Goal: Use online tool/utility: Utilize a website feature to perform a specific function

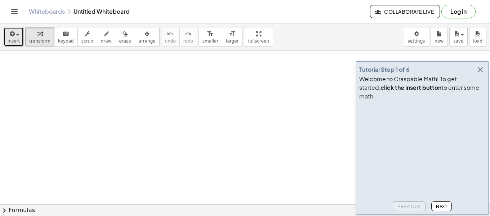
click at [20, 38] on button "insert" at bounding box center [14, 36] width 20 height 19
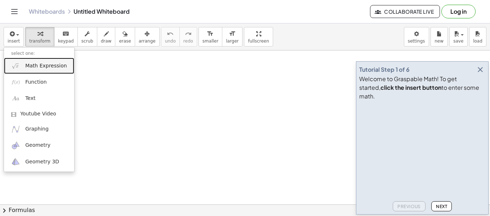
click at [39, 70] on link "Math Expression" at bounding box center [39, 66] width 70 height 16
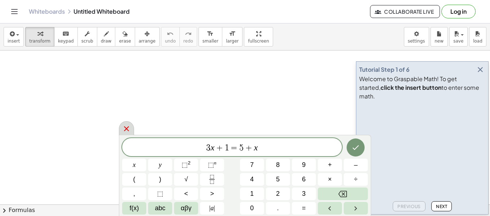
click at [129, 128] on icon at bounding box center [126, 128] width 9 height 9
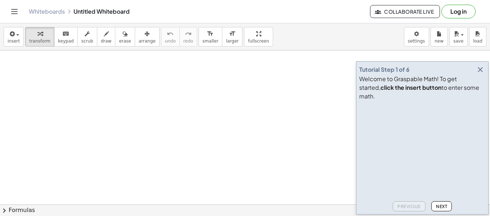
click at [442, 205] on span "Next" at bounding box center [441, 205] width 11 height 5
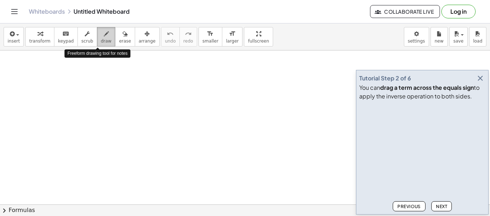
click at [104, 37] on icon "button" at bounding box center [106, 34] width 5 height 9
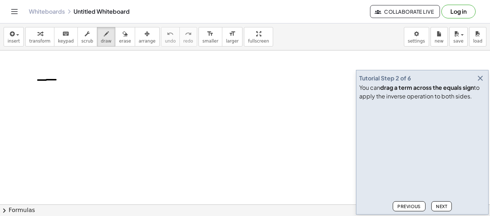
drag, startPoint x: 38, startPoint y: 80, endPoint x: 56, endPoint y: 80, distance: 17.7
drag, startPoint x: 48, startPoint y: 69, endPoint x: 50, endPoint y: 86, distance: 16.6
drag, startPoint x: 65, startPoint y: 84, endPoint x: 74, endPoint y: 87, distance: 9.3
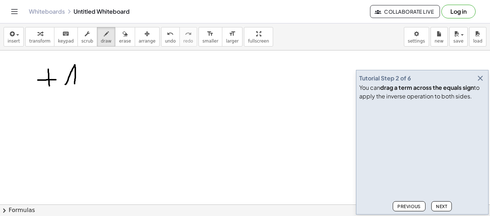
click at [144, 38] on icon "button" at bounding box center [146, 34] width 5 height 9
drag, startPoint x: 69, startPoint y: 77, endPoint x: 89, endPoint y: 74, distance: 20.0
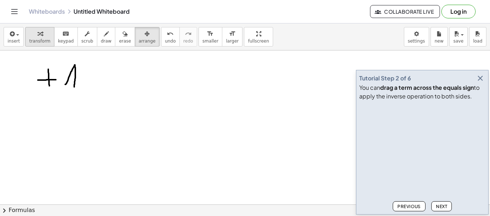
click at [32, 36] on div "button" at bounding box center [39, 33] width 21 height 9
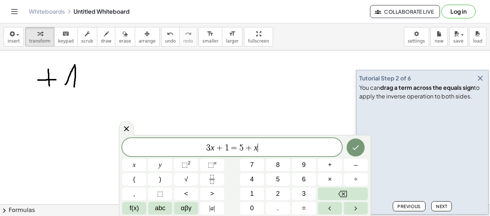
click at [124, 126] on icon at bounding box center [126, 128] width 9 height 9
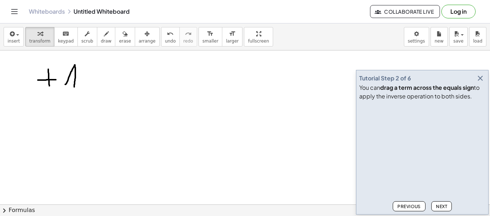
drag, startPoint x: 65, startPoint y: 62, endPoint x: 48, endPoint y: 76, distance: 22.6
click at [35, 39] on span "transform" at bounding box center [39, 41] width 21 height 5
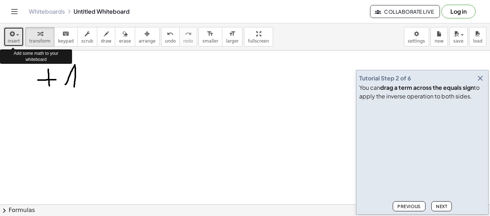
click at [15, 37] on div "button" at bounding box center [14, 33] width 12 height 9
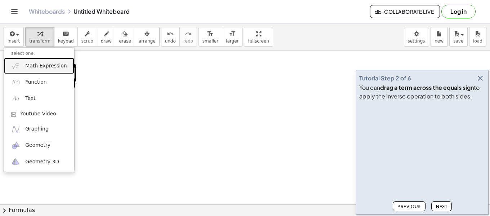
click at [41, 63] on span "Math Expression" at bounding box center [45, 65] width 41 height 7
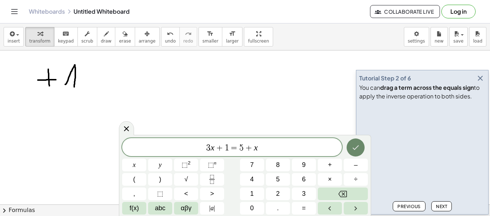
click at [352, 148] on icon "Done" at bounding box center [355, 147] width 9 height 9
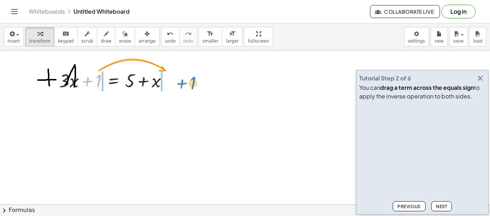
drag, startPoint x: 98, startPoint y: 80, endPoint x: 186, endPoint y: 81, distance: 87.5
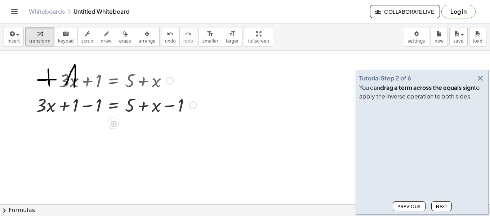
click at [76, 67] on div "+ · 3 · x + 1 = + 5 + x + · 3 · x = + 5 + x + 1 − 1 − 1" at bounding box center [113, 92] width 176 height 53
click at [74, 66] on div "+ · 3 · x + 1 = + 5 + x + · 3 · x = + 5 + x + 1 − 1 − 1" at bounding box center [113, 92] width 176 height 53
click at [119, 36] on div "button" at bounding box center [125, 33] width 12 height 9
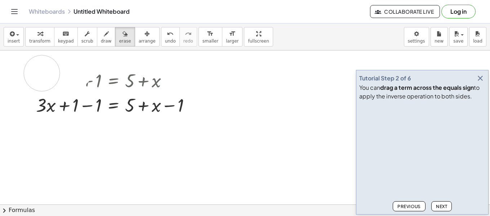
drag, startPoint x: 75, startPoint y: 70, endPoint x: 44, endPoint y: 72, distance: 30.7
drag, startPoint x: 185, startPoint y: 79, endPoint x: 49, endPoint y: 73, distance: 136.6
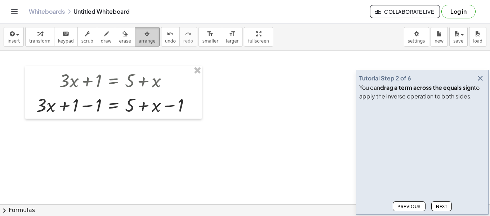
click at [138, 44] on button "arrange" at bounding box center [147, 36] width 25 height 19
click at [37, 39] on span "transform" at bounding box center [39, 41] width 21 height 5
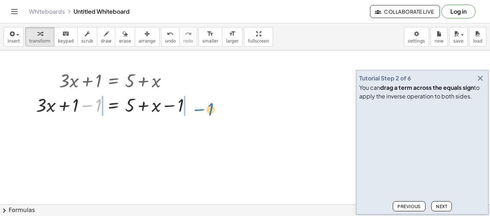
drag, startPoint x: 91, startPoint y: 106, endPoint x: 203, endPoint y: 109, distance: 112.4
drag, startPoint x: 203, startPoint y: 106, endPoint x: 106, endPoint y: 107, distance: 98.0
click at [106, 107] on div at bounding box center [116, 104] width 214 height 24
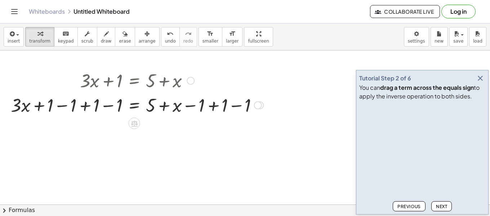
click at [202, 107] on div at bounding box center [137, 104] width 260 height 24
click at [247, 104] on div at bounding box center [137, 104] width 260 height 24
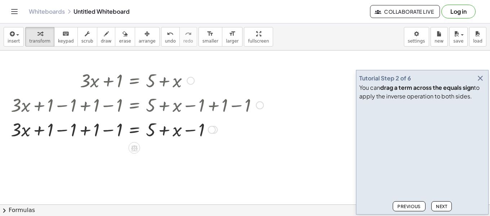
click at [207, 131] on div at bounding box center [137, 129] width 260 height 24
click at [213, 126] on div at bounding box center [212, 130] width 8 height 8
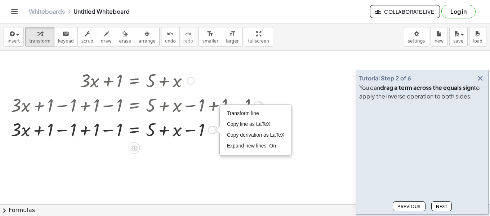
click at [203, 129] on div at bounding box center [137, 129] width 260 height 24
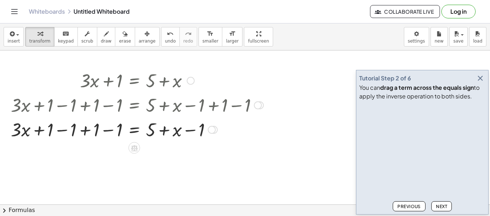
click at [200, 130] on div at bounding box center [137, 129] width 260 height 24
drag, startPoint x: 201, startPoint y: 129, endPoint x: 165, endPoint y: 126, distance: 35.7
click at [165, 126] on div at bounding box center [137, 129] width 260 height 24
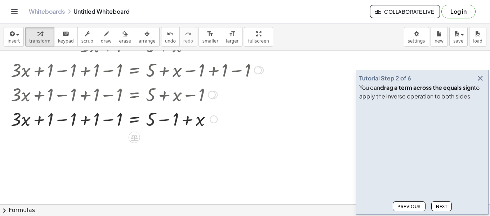
scroll to position [36, 0]
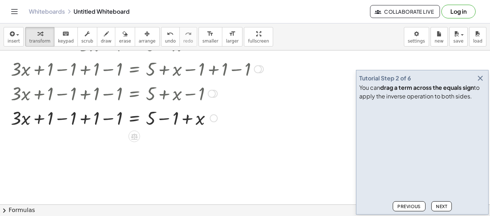
click at [176, 121] on div at bounding box center [137, 117] width 260 height 24
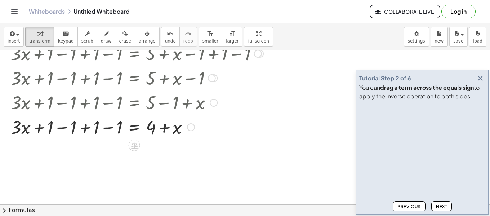
scroll to position [72, 0]
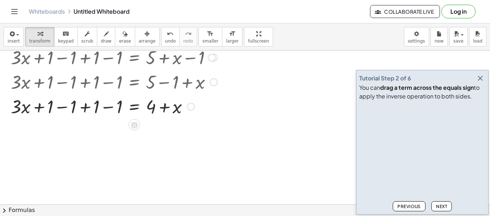
click at [104, 108] on div at bounding box center [137, 106] width 260 height 24
click at [113, 107] on div at bounding box center [137, 106] width 260 height 24
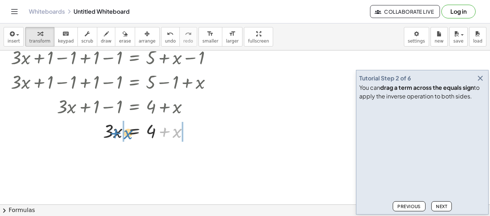
drag, startPoint x: 177, startPoint y: 132, endPoint x: 129, endPoint y: 133, distance: 48.3
click at [129, 133] on div at bounding box center [137, 130] width 260 height 24
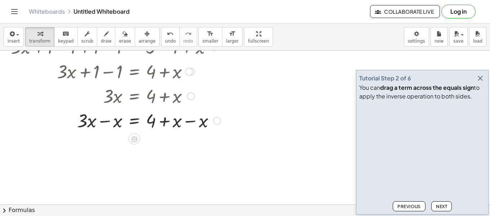
scroll to position [108, 0]
click at [113, 123] on div at bounding box center [137, 119] width 260 height 24
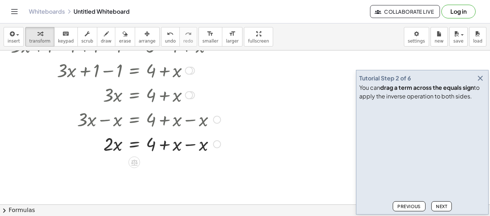
click at [192, 145] on div at bounding box center [137, 143] width 260 height 24
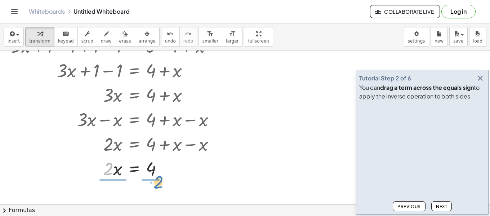
drag, startPoint x: 107, startPoint y: 170, endPoint x: 156, endPoint y: 184, distance: 51.5
click at [165, 169] on div "Transform line Copy line as LaTeX Copy derivation as LaTeX Expand new lines: On" at bounding box center [168, 169] width 8 height 8
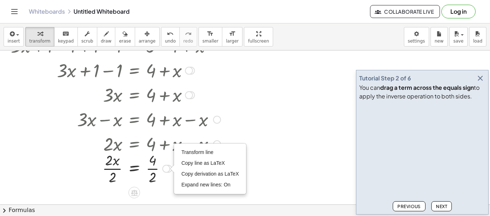
click at [151, 171] on div at bounding box center [137, 168] width 260 height 36
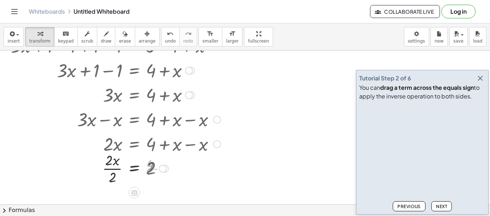
click at [153, 169] on div at bounding box center [137, 168] width 260 height 36
click at [116, 168] on div at bounding box center [137, 168] width 260 height 36
click at [444, 205] on span "Next" at bounding box center [441, 205] width 11 height 5
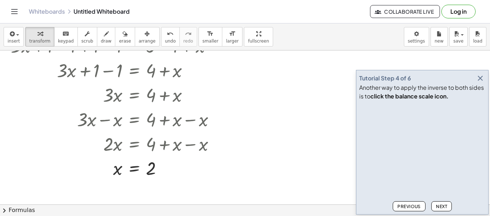
click at [444, 205] on span "Next" at bounding box center [441, 205] width 11 height 5
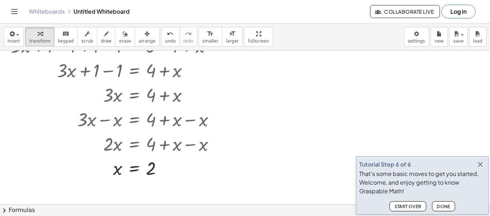
click at [444, 205] on span "Done" at bounding box center [443, 205] width 14 height 5
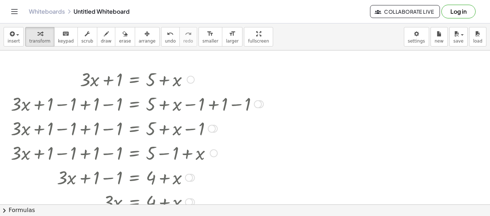
scroll to position [0, 0]
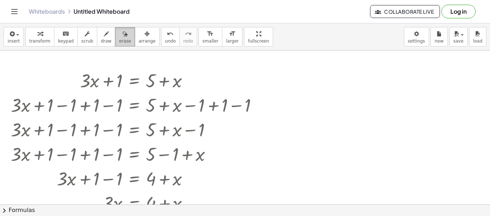
click at [119, 39] on span "erase" at bounding box center [125, 41] width 12 height 5
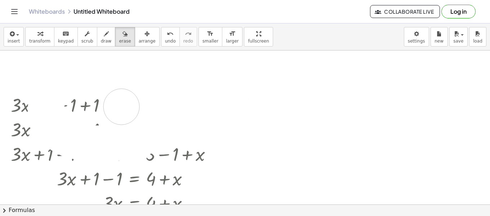
drag, startPoint x: 167, startPoint y: 83, endPoint x: 33, endPoint y: 106, distance: 136.0
click at [33, 106] on div at bounding box center [245, 204] width 490 height 308
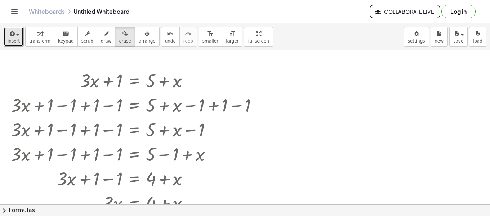
click at [16, 39] on span "insert" at bounding box center [14, 41] width 12 height 5
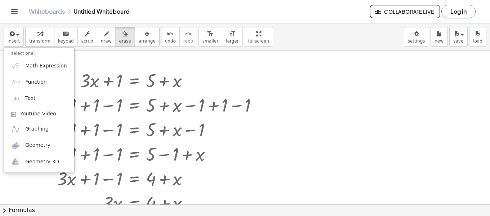
click at [156, 50] on div "insert select one: Math Expression Function Text Youtube Video Graphing Geometr…" at bounding box center [245, 36] width 490 height 27
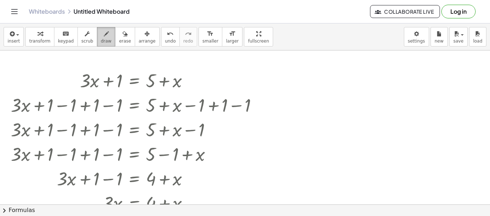
click at [101, 36] on div "button" at bounding box center [106, 33] width 11 height 9
click at [85, 35] on icon "button" at bounding box center [87, 34] width 5 height 9
drag, startPoint x: 85, startPoint y: 86, endPoint x: 84, endPoint y: 93, distance: 6.5
click at [134, 81] on div "+ · 3 ▲ ▼ · x + 1 ▲ ▼ = + 5 ▲ ▼ + x + · 3 · x + 1 − 1 = + 5 + x − 1 + · 3 · x +…" at bounding box center [134, 81] width 0 height 0
click at [84, 88] on div at bounding box center [137, 80] width 259 height 24
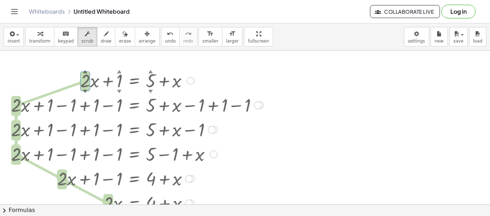
click at [84, 90] on div "▼" at bounding box center [85, 91] width 5 height 6
click at [85, 90] on div "▼" at bounding box center [85, 91] width 5 height 6
click at [89, 61] on div at bounding box center [245, 204] width 490 height 308
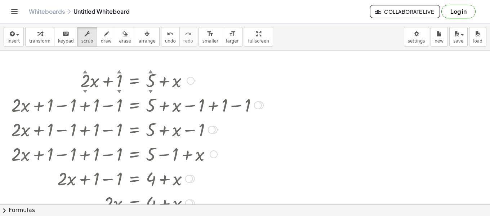
click at [87, 72] on div "▲" at bounding box center [85, 71] width 5 height 6
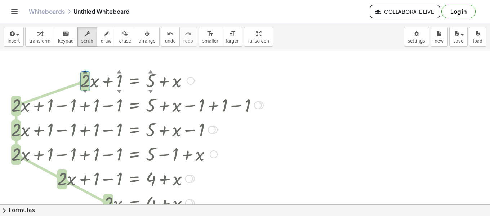
click at [87, 72] on div "▲" at bounding box center [85, 71] width 5 height 6
click at [85, 71] on div "▲" at bounding box center [85, 71] width 5 height 6
click at [171, 79] on div at bounding box center [137, 80] width 259 height 24
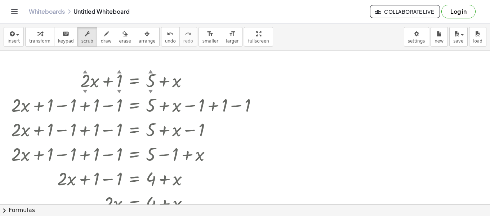
drag, startPoint x: 201, startPoint y: 81, endPoint x: 71, endPoint y: 77, distance: 129.7
click at [71, 77] on div at bounding box center [137, 80] width 259 height 24
click at [191, 82] on div at bounding box center [191, 81] width 8 height 8
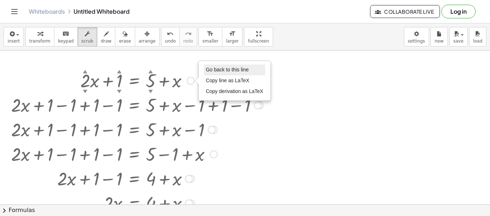
click at [232, 66] on li "Go back to this line" at bounding box center [234, 69] width 61 height 11
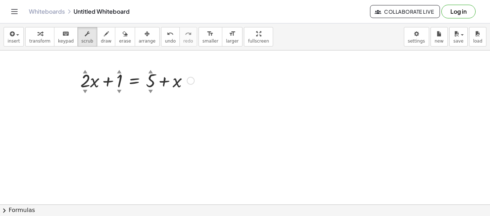
drag, startPoint x: 162, startPoint y: 82, endPoint x: 147, endPoint y: 81, distance: 15.9
click at [147, 81] on div at bounding box center [137, 80] width 121 height 24
click at [194, 85] on div at bounding box center [137, 80] width 121 height 24
click at [190, 80] on div "Go back to this line Copy line as LaTeX Copy derivation as LaTeX" at bounding box center [191, 81] width 8 height 8
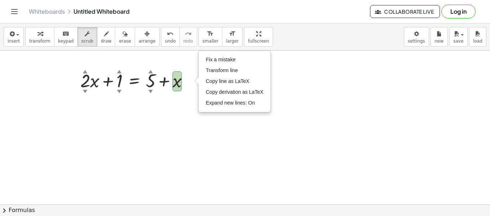
click at [107, 59] on div at bounding box center [245, 204] width 490 height 308
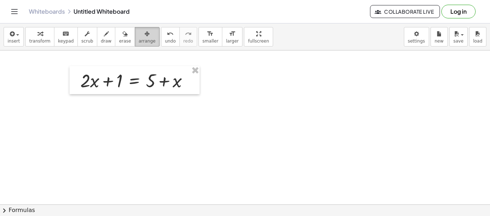
click at [135, 34] on button "arrange" at bounding box center [147, 36] width 25 height 19
click at [122, 36] on icon "button" at bounding box center [124, 34] width 5 height 9
click at [144, 35] on icon "button" at bounding box center [146, 34] width 5 height 9
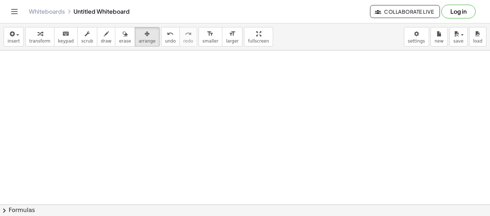
click at [90, 67] on div at bounding box center [245, 204] width 490 height 308
click at [37, 37] on icon "button" at bounding box center [39, 34] width 5 height 9
click at [386, 12] on span "Collaborate Live" at bounding box center [405, 11] width 58 height 6
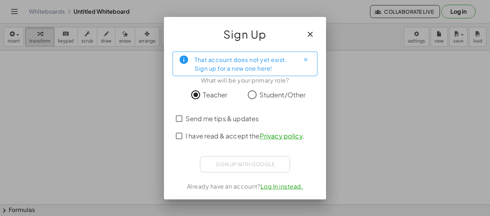
click at [188, 134] on span "I have read & accept the Privacy policy ." at bounding box center [244, 136] width 119 height 10
click at [265, 105] on div at bounding box center [244, 107] width 133 height 5
click at [367, 82] on div at bounding box center [245, 108] width 490 height 216
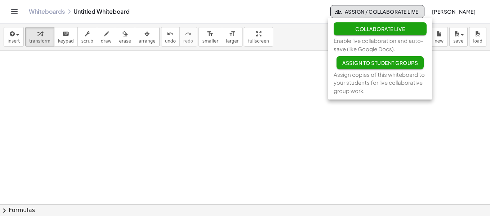
click at [288, 90] on div at bounding box center [245, 204] width 490 height 308
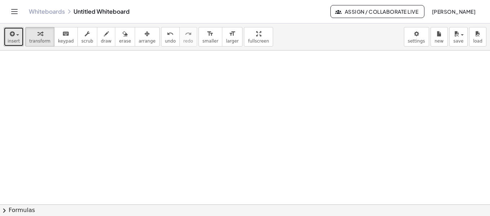
click at [17, 42] on span "insert" at bounding box center [14, 41] width 12 height 5
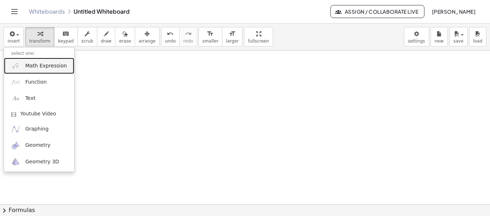
click at [42, 67] on span "Math Expression" at bounding box center [45, 65] width 41 height 7
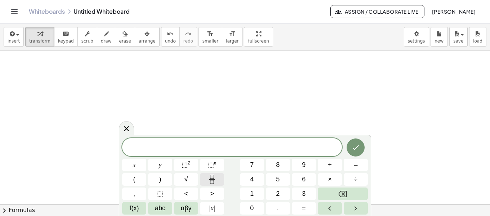
click at [215, 174] on button "Fraction" at bounding box center [212, 179] width 24 height 13
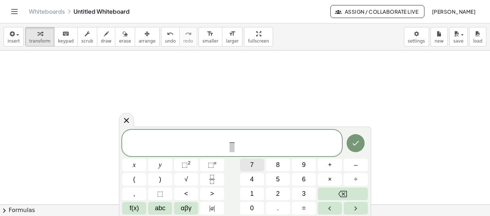
click at [253, 164] on span "7" at bounding box center [252, 165] width 4 height 10
click at [231, 148] on span at bounding box center [231, 147] width 5 height 10
click at [301, 175] on button "6" at bounding box center [304, 179] width 24 height 13
click at [248, 143] on span "7 6 ​ ​" at bounding box center [232, 143] width 220 height 19
click at [353, 179] on button "÷" at bounding box center [356, 179] width 24 height 13
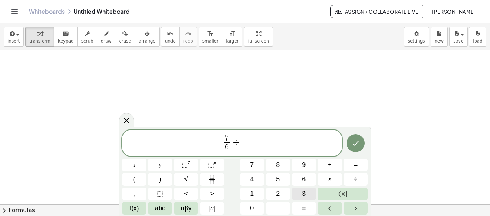
click at [311, 196] on button "3" at bounding box center [304, 193] width 24 height 13
click at [359, 148] on button "Done" at bounding box center [355, 143] width 18 height 18
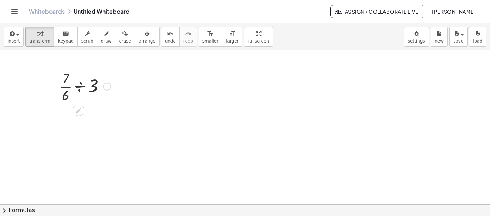
click at [96, 85] on div at bounding box center [84, 86] width 59 height 36
click at [94, 82] on div at bounding box center [84, 86] width 59 height 36
click at [104, 85] on div at bounding box center [107, 86] width 8 height 8
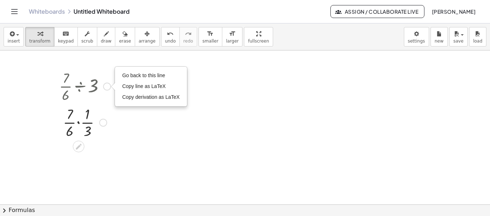
click at [95, 68] on div at bounding box center [84, 86] width 59 height 36
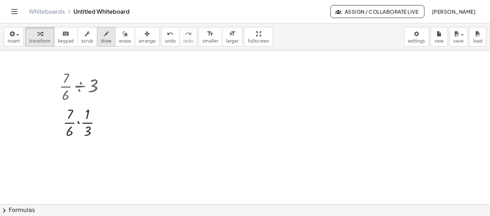
click at [104, 36] on icon "button" at bounding box center [106, 34] width 5 height 9
drag, startPoint x: 82, startPoint y: 38, endPoint x: 81, endPoint y: 42, distance: 4.1
click at [81, 42] on span "scrub" at bounding box center [87, 41] width 12 height 5
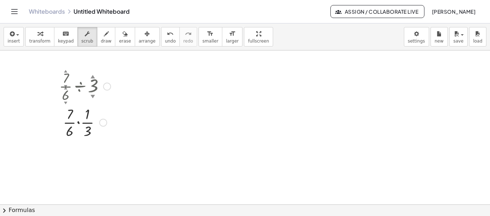
click at [95, 92] on div at bounding box center [84, 86] width 59 height 36
click at [93, 76] on div "▲" at bounding box center [92, 76] width 5 height 6
drag, startPoint x: 95, startPoint y: 86, endPoint x: 107, endPoint y: 76, distance: 14.8
click at [107, 76] on div at bounding box center [84, 86] width 59 height 36
click at [107, 85] on div "Go back to this line Copy line as LaTeX Copy derivation as LaTeX" at bounding box center [107, 86] width 8 height 8
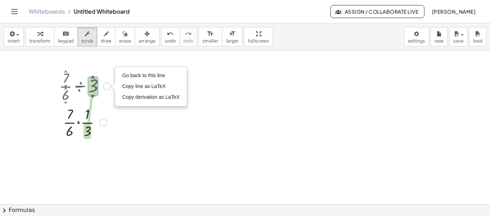
click at [94, 82] on div at bounding box center [84, 86] width 59 height 36
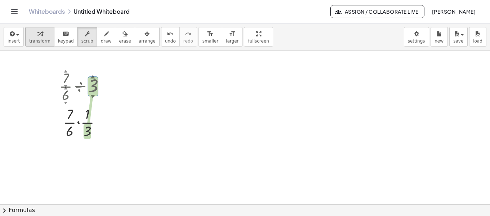
click at [44, 36] on div "button" at bounding box center [39, 33] width 21 height 9
click at [104, 123] on div at bounding box center [103, 122] width 8 height 8
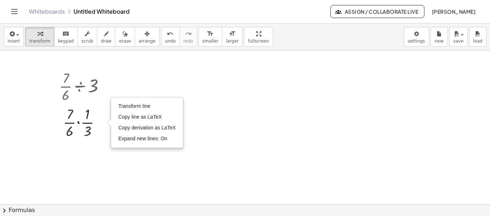
click at [100, 149] on div at bounding box center [245, 204] width 490 height 308
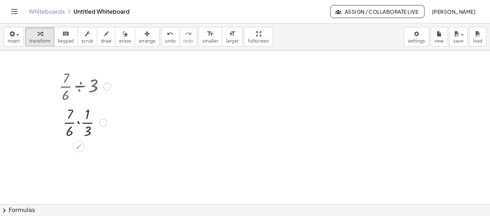
click at [102, 123] on div "Transform line Copy line as LaTeX Copy derivation as LaTeX Expand new lines: On" at bounding box center [103, 122] width 8 height 8
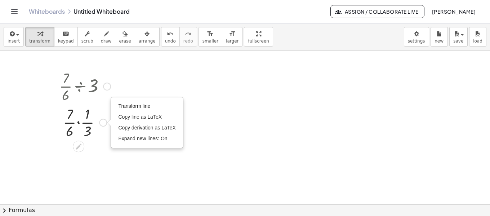
click at [77, 132] on div at bounding box center [84, 122] width 59 height 36
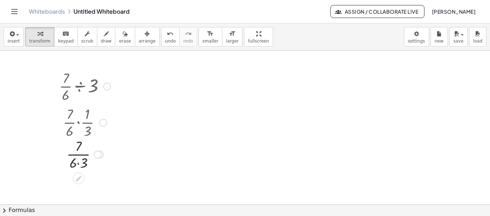
click at [86, 151] on div at bounding box center [84, 154] width 59 height 36
click at [79, 169] on div at bounding box center [84, 158] width 59 height 36
click at [84, 79] on div at bounding box center [84, 86] width 59 height 36
drag, startPoint x: 86, startPoint y: 86, endPoint x: 109, endPoint y: 78, distance: 23.7
click at [115, 73] on div "· · 7 · 6 ÷ 3 Go back to this line Copy line as LaTeX Copy derivation as LaTeX …" at bounding box center [82, 122] width 68 height 112
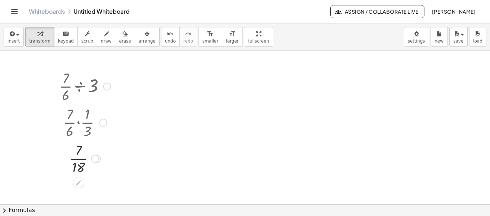
click at [102, 86] on div at bounding box center [84, 86] width 59 height 36
click at [108, 86] on div "Go back to this line Copy line as LaTeX Copy derivation as LaTeX" at bounding box center [107, 86] width 8 height 8
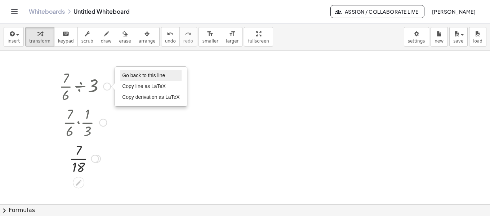
click at [144, 75] on span "Go back to this line" at bounding box center [143, 75] width 43 height 6
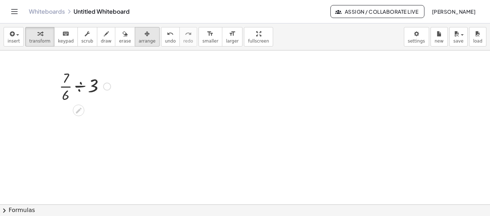
click at [144, 37] on icon "button" at bounding box center [146, 34] width 5 height 9
drag, startPoint x: 122, startPoint y: 73, endPoint x: 113, endPoint y: 70, distance: 9.8
click at [122, 73] on div at bounding box center [245, 204] width 490 height 308
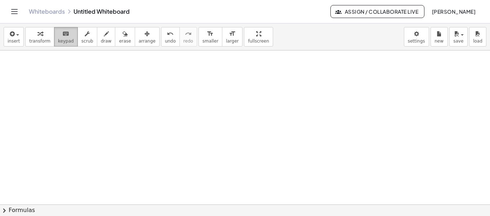
click at [69, 37] on button "keyboard keypad" at bounding box center [66, 36] width 24 height 19
click at [7, 38] on button "insert" at bounding box center [14, 36] width 20 height 19
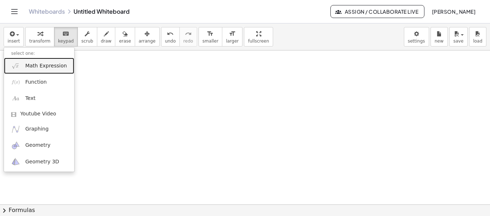
drag, startPoint x: 29, startPoint y: 66, endPoint x: 98, endPoint y: 92, distance: 73.7
click at [29, 66] on span "Math Expression" at bounding box center [45, 65] width 41 height 7
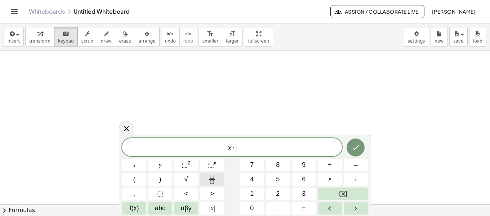
click at [205, 180] on button "Fraction" at bounding box center [212, 179] width 24 height 13
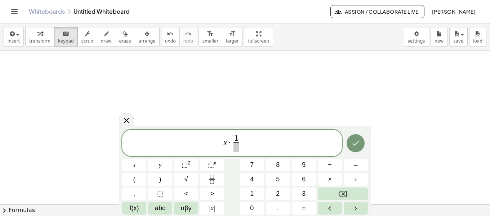
click at [234, 147] on span at bounding box center [235, 147] width 5 height 10
click at [246, 143] on span "x · 1 5 ​ ​" at bounding box center [232, 143] width 220 height 19
click at [310, 211] on button "=" at bounding box center [304, 208] width 24 height 13
click at [357, 144] on icon "Done" at bounding box center [355, 143] width 9 height 9
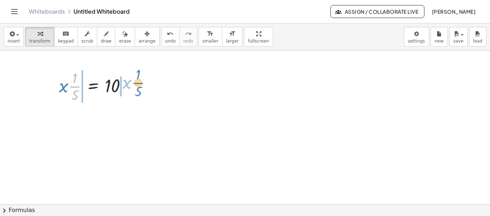
drag, startPoint x: 76, startPoint y: 86, endPoint x: 139, endPoint y: 82, distance: 63.5
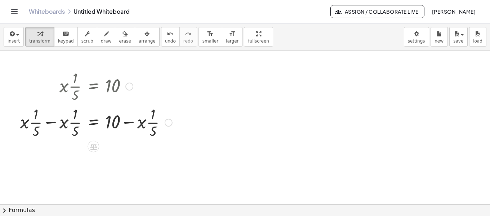
click at [166, 122] on div at bounding box center [169, 122] width 8 height 8
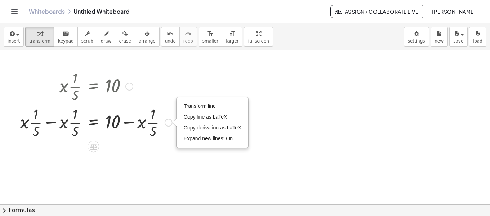
click at [172, 123] on div "Transform line Copy line as LaTeX Copy derivation as LaTeX Expand new lines: On" at bounding box center [169, 122] width 8 height 8
click at [125, 84] on div at bounding box center [96, 86] width 159 height 36
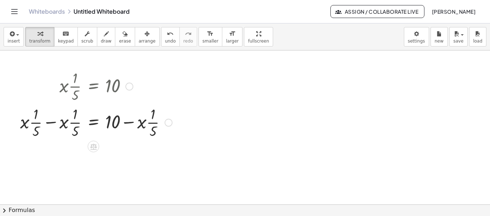
click at [131, 88] on div at bounding box center [129, 86] width 8 height 8
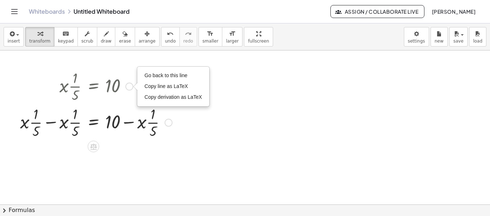
click at [177, 78] on span "Go back to this line" at bounding box center [165, 75] width 43 height 6
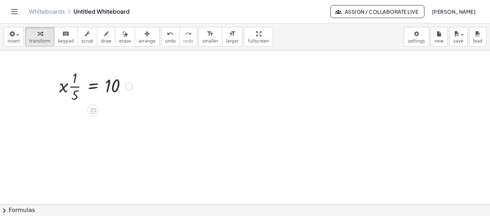
click at [73, 87] on div at bounding box center [95, 86] width 81 height 36
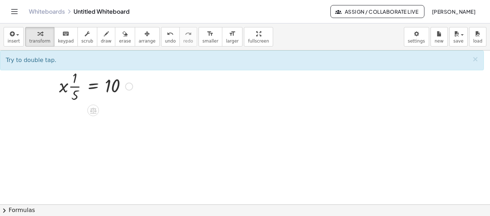
click at [68, 88] on div at bounding box center [95, 86] width 81 height 36
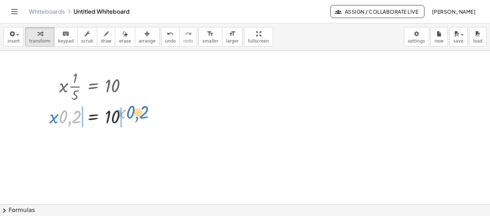
drag, startPoint x: 72, startPoint y: 114, endPoint x: 139, endPoint y: 109, distance: 67.5
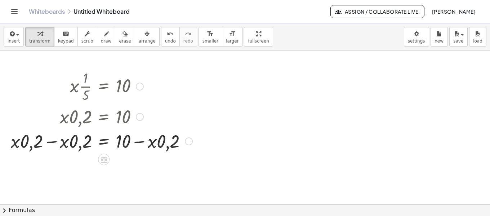
click at [143, 84] on div at bounding box center [101, 86] width 189 height 36
click at [139, 87] on div at bounding box center [140, 86] width 8 height 8
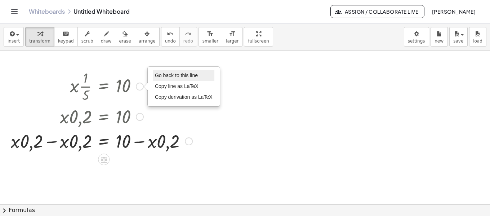
click at [177, 77] on span "Go back to this line" at bounding box center [176, 75] width 43 height 6
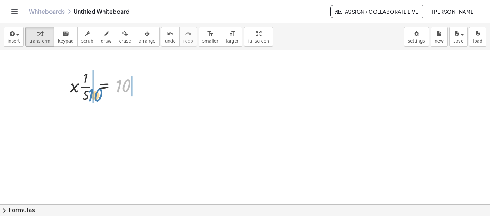
drag, startPoint x: 126, startPoint y: 81, endPoint x: 102, endPoint y: 90, distance: 25.4
click at [102, 90] on div at bounding box center [106, 86] width 81 height 36
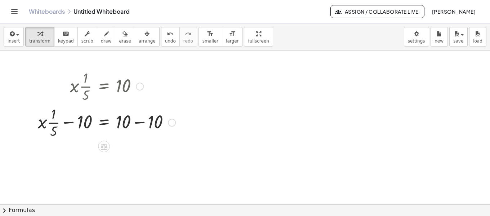
click at [142, 83] on div at bounding box center [140, 86] width 8 height 8
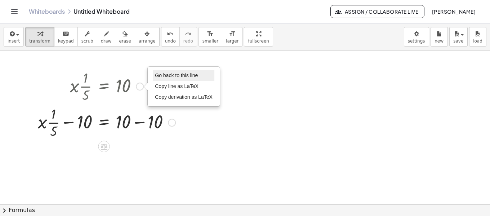
click at [192, 79] on li "Go back to this line" at bounding box center [183, 75] width 61 height 11
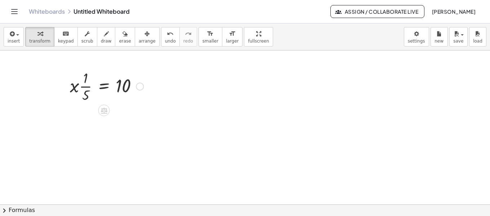
click at [80, 85] on div at bounding box center [106, 86] width 81 height 36
click at [80, 88] on div at bounding box center [106, 86] width 81 height 36
click at [80, 88] on div at bounding box center [101, 85] width 91 height 24
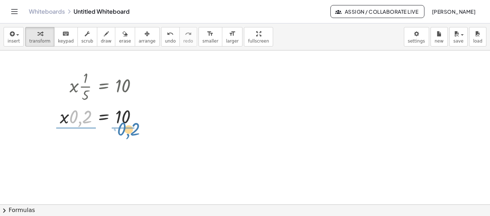
drag, startPoint x: 84, startPoint y: 120, endPoint x: 130, endPoint y: 132, distance: 48.2
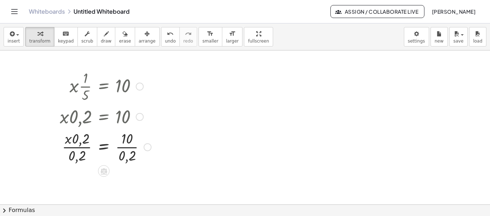
click at [85, 142] on div at bounding box center [105, 146] width 99 height 36
click at [71, 140] on div at bounding box center [105, 146] width 99 height 36
click at [76, 153] on div at bounding box center [105, 146] width 99 height 36
click at [80, 145] on div at bounding box center [105, 146] width 99 height 36
click at [78, 156] on div at bounding box center [105, 146] width 99 height 36
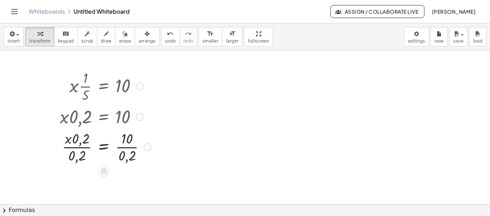
click at [134, 152] on div at bounding box center [105, 146] width 99 height 36
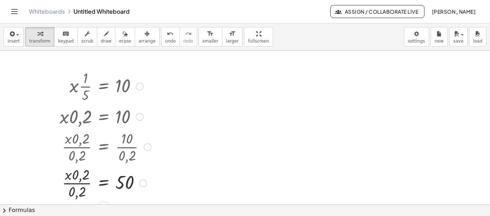
click at [81, 184] on div at bounding box center [105, 182] width 99 height 36
click at [75, 181] on div at bounding box center [105, 182] width 99 height 36
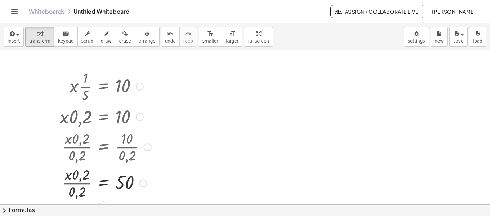
click at [75, 181] on div at bounding box center [105, 182] width 99 height 36
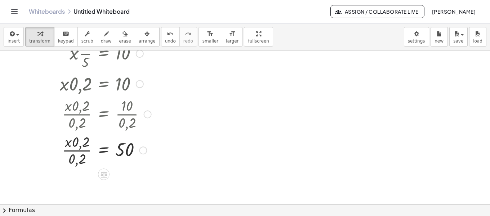
scroll to position [36, 0]
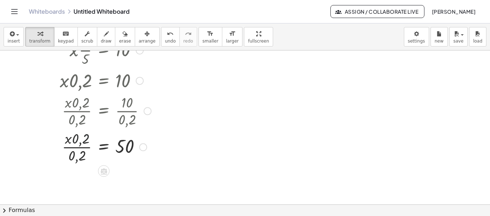
click at [82, 141] on div at bounding box center [105, 146] width 99 height 36
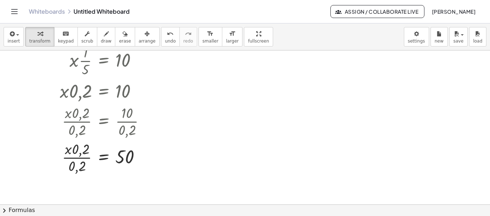
scroll to position [0, 0]
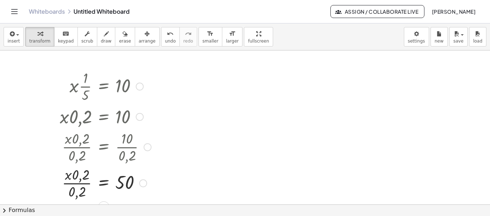
click at [140, 91] on div at bounding box center [105, 86] width 99 height 36
click at [140, 88] on div at bounding box center [140, 86] width 8 height 8
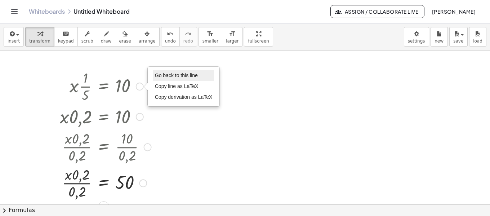
click at [181, 76] on span "Go back to this line" at bounding box center [176, 75] width 43 height 6
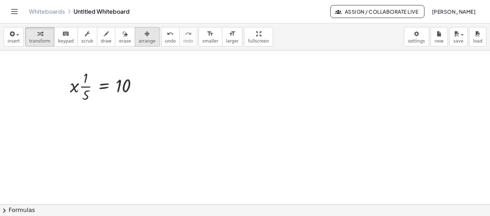
drag, startPoint x: 134, startPoint y: 36, endPoint x: 134, endPoint y: 45, distance: 9.0
click at [144, 37] on icon "button" at bounding box center [146, 34] width 5 height 9
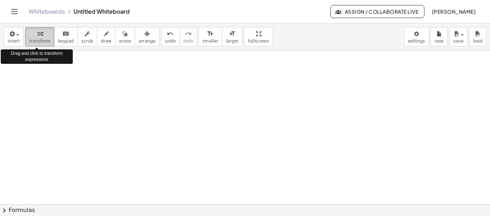
click at [42, 44] on span "transform" at bounding box center [39, 41] width 21 height 5
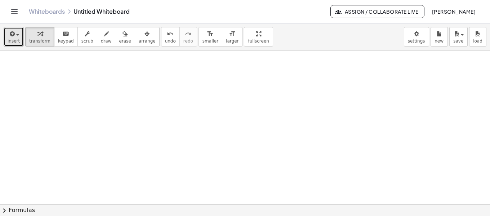
click at [15, 42] on span "insert" at bounding box center [14, 41] width 12 height 5
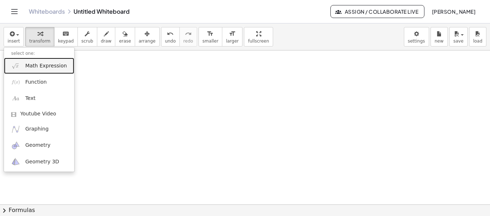
click at [30, 68] on span "Math Expression" at bounding box center [45, 65] width 41 height 7
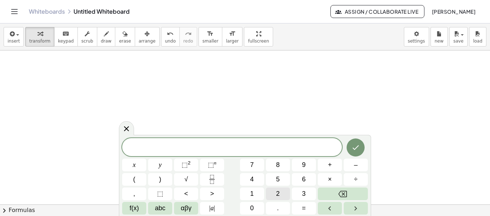
click at [277, 198] on span "2" at bounding box center [278, 194] width 4 height 10
click at [337, 180] on button "×" at bounding box center [330, 179] width 24 height 13
click at [308, 211] on button "=" at bounding box center [304, 208] width 24 height 13
click at [213, 179] on icon "Fraction" at bounding box center [211, 179] width 9 height 9
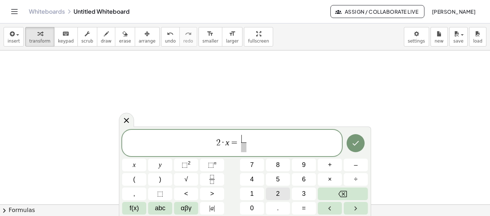
click at [275, 192] on button "2" at bounding box center [278, 193] width 24 height 13
click at [244, 149] on span at bounding box center [243, 147] width 5 height 10
click at [274, 178] on button "5" at bounding box center [278, 179] width 24 height 13
click at [240, 143] on span "2 5 ​" at bounding box center [243, 144] width 9 height 18
click at [359, 166] on button "–" at bounding box center [356, 164] width 24 height 13
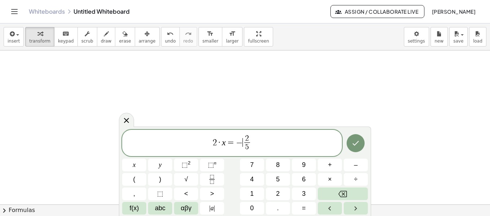
click at [362, 141] on button "Done" at bounding box center [355, 143] width 18 height 18
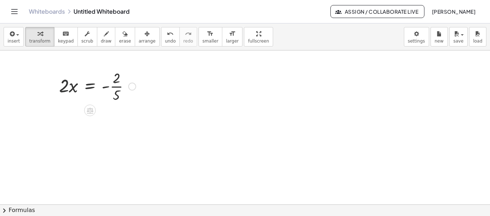
click at [64, 85] on div at bounding box center [97, 86] width 84 height 36
click at [66, 86] on div at bounding box center [97, 86] width 84 height 36
drag, startPoint x: 75, startPoint y: 90, endPoint x: 80, endPoint y: 95, distance: 7.4
click at [80, 95] on div at bounding box center [97, 86] width 84 height 36
click at [80, 86] on div at bounding box center [97, 86] width 84 height 36
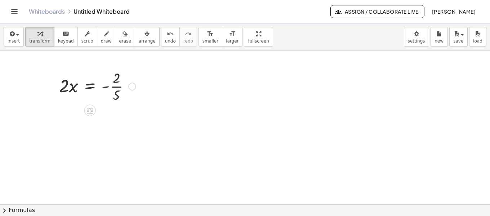
click at [80, 86] on div at bounding box center [97, 86] width 84 height 36
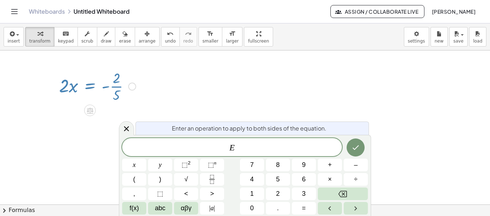
click at [120, 121] on div at bounding box center [245, 204] width 490 height 308
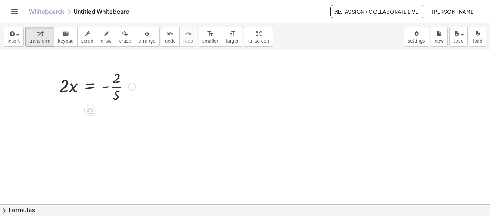
click at [133, 86] on div at bounding box center [132, 86] width 8 height 8
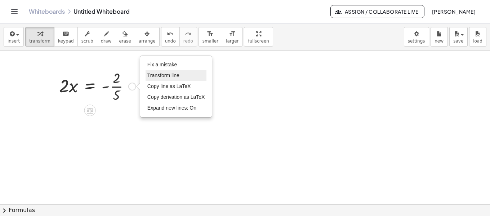
click at [168, 79] on li "Transform line" at bounding box center [175, 75] width 61 height 11
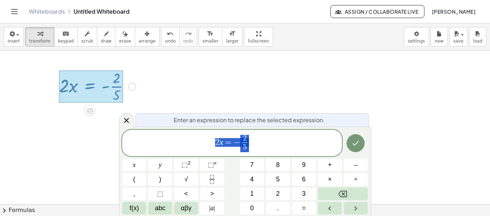
click at [367, 143] on div "Enter an expression to replace the selected expression. 2 x = − 2 5 ​ x y ⬚ 2 ⬚…" at bounding box center [245, 171] width 252 height 90
click at [359, 143] on icon "Done" at bounding box center [355, 143] width 9 height 9
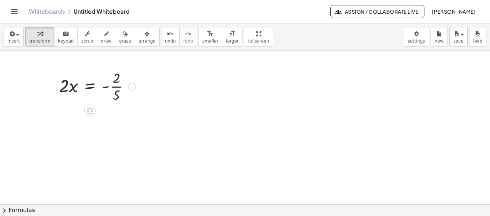
click at [75, 87] on div at bounding box center [97, 86] width 84 height 36
drag, startPoint x: 96, startPoint y: 108, endPoint x: 91, endPoint y: 111, distance: 5.8
click at [91, 111] on icon at bounding box center [90, 110] width 6 height 6
click at [101, 111] on div "÷" at bounding box center [105, 110] width 12 height 12
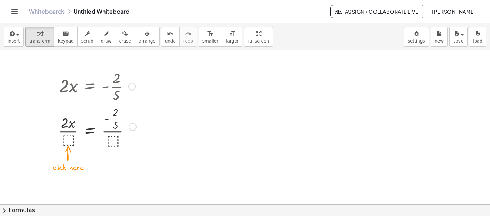
click at [69, 139] on div at bounding box center [96, 126] width 85 height 45
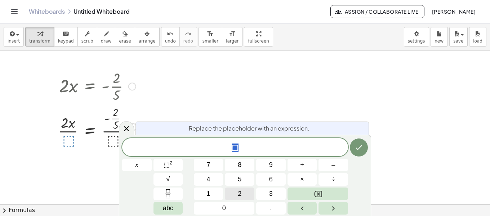
click at [241, 192] on span "2" at bounding box center [240, 194] width 4 height 10
click at [361, 147] on icon "Done" at bounding box center [359, 147] width 6 height 5
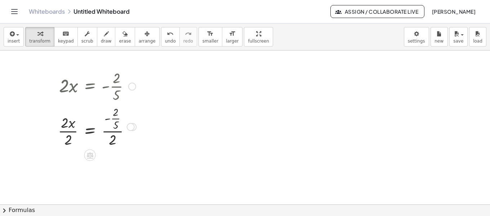
click at [69, 127] on div at bounding box center [96, 126] width 85 height 45
click at [116, 175] on div at bounding box center [96, 170] width 85 height 45
click at [115, 177] on div at bounding box center [96, 170] width 85 height 45
click at [130, 169] on div at bounding box center [133, 171] width 8 height 8
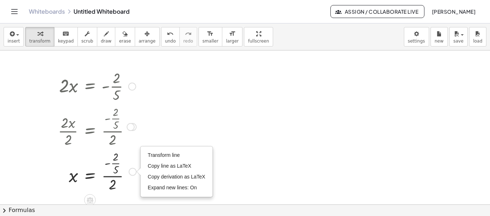
click at [114, 171] on div at bounding box center [96, 170] width 85 height 45
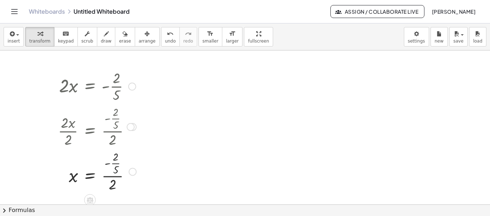
drag, startPoint x: 113, startPoint y: 173, endPoint x: 114, endPoint y: 177, distance: 4.7
click at [114, 175] on div at bounding box center [96, 170] width 85 height 45
click at [114, 177] on div at bounding box center [96, 170] width 85 height 45
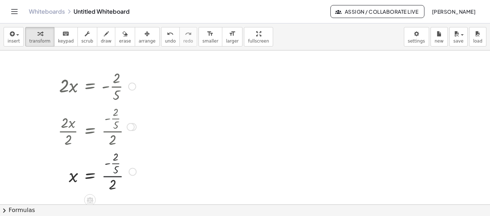
click at [114, 177] on div at bounding box center [96, 170] width 85 height 45
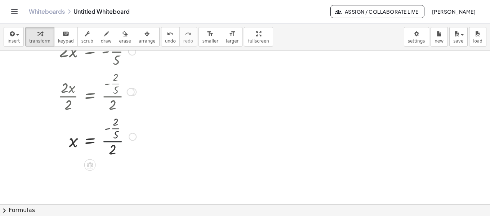
scroll to position [36, 0]
click at [108, 148] on div at bounding box center [96, 134] width 85 height 45
click at [115, 141] on div at bounding box center [96, 134] width 85 height 45
click at [113, 149] on div at bounding box center [96, 134] width 85 height 45
click at [114, 127] on div at bounding box center [96, 134] width 85 height 45
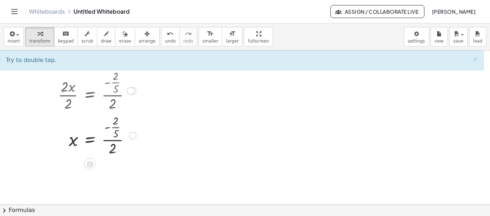
click at [108, 127] on div at bounding box center [96, 134] width 85 height 45
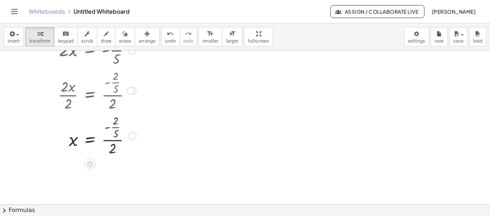
click at [118, 127] on div at bounding box center [96, 134] width 85 height 45
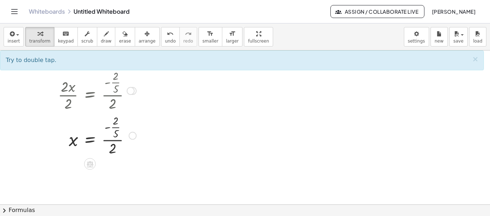
click at [118, 142] on div at bounding box center [96, 134] width 85 height 45
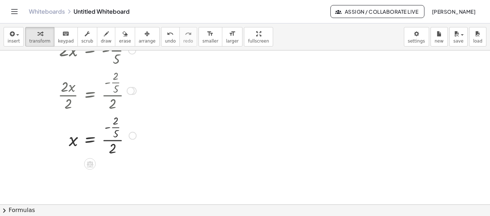
click at [118, 142] on div at bounding box center [96, 134] width 85 height 45
click at [121, 141] on div at bounding box center [96, 134] width 85 height 45
click at [151, 143] on div at bounding box center [245, 168] width 490 height 308
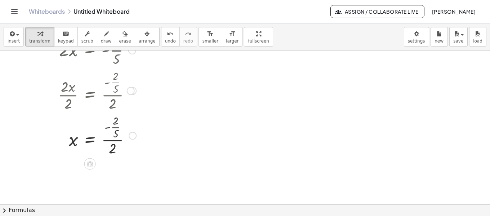
click at [129, 135] on div "Transform line Copy line as LaTeX Copy derivation as LaTeX Expand new lines: On" at bounding box center [133, 135] width 8 height 8
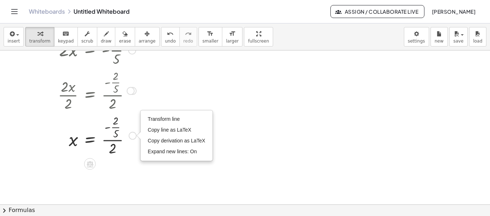
click at [115, 134] on div at bounding box center [96, 134] width 85 height 45
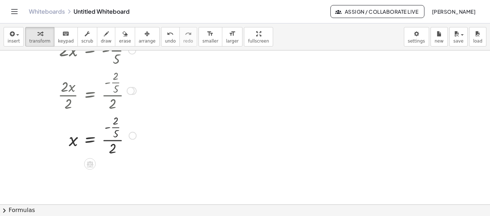
click at [120, 135] on div at bounding box center [96, 134] width 85 height 45
click at [120, 135] on div at bounding box center [101, 135] width 95 height 24
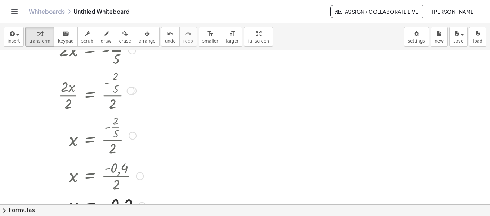
click at [115, 127] on div at bounding box center [101, 134] width 95 height 45
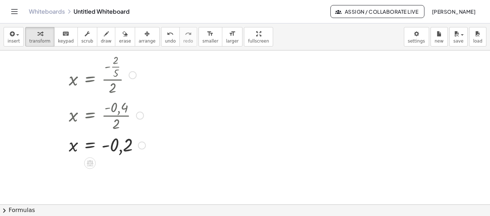
scroll to position [108, 0]
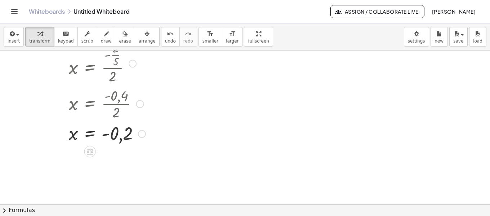
click at [126, 129] on div at bounding box center [101, 133] width 95 height 24
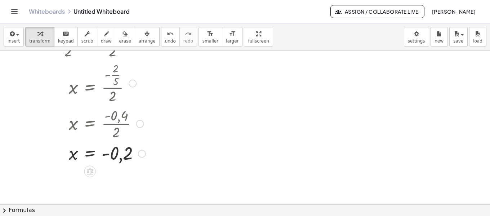
scroll to position [36, 0]
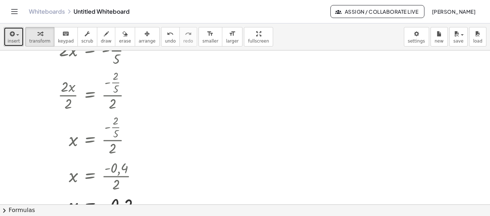
click at [17, 42] on span "insert" at bounding box center [14, 41] width 12 height 5
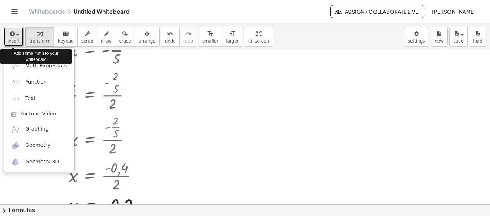
click at [17, 42] on span "insert" at bounding box center [14, 41] width 12 height 5
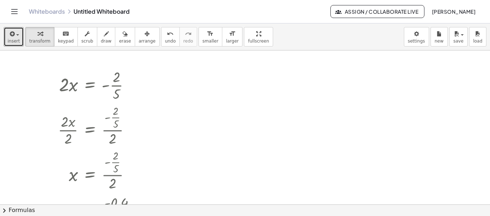
scroll to position [0, 0]
click at [133, 82] on div at bounding box center [132, 86] width 8 height 8
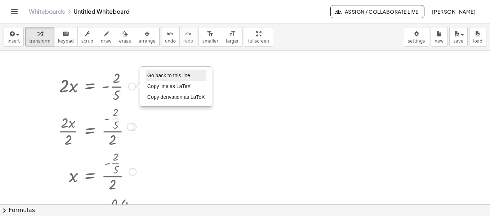
click at [176, 71] on li "Go back to this line" at bounding box center [175, 75] width 61 height 11
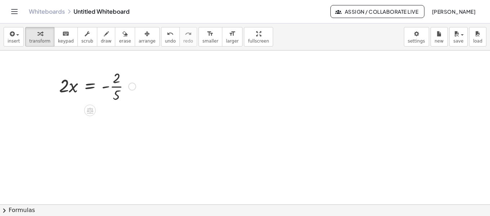
click at [124, 85] on div at bounding box center [97, 86] width 84 height 36
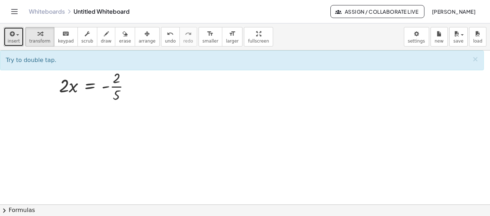
click at [15, 39] on span "insert" at bounding box center [14, 41] width 12 height 5
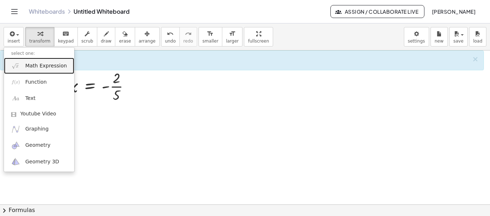
click at [31, 64] on span "Math Expression" at bounding box center [45, 65] width 41 height 7
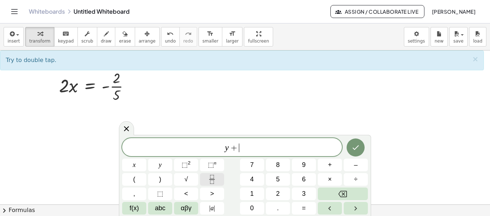
click at [216, 181] on icon "Fraction" at bounding box center [211, 179] width 9 height 9
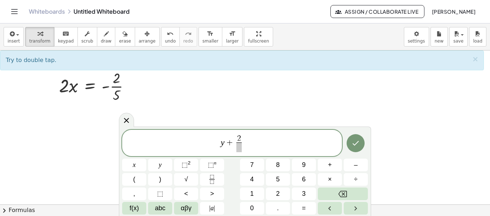
click at [239, 147] on span at bounding box center [238, 147] width 5 height 10
click at [250, 143] on span "y + 2 3 ​ ​" at bounding box center [232, 143] width 220 height 19
click at [307, 207] on button "=" at bounding box center [304, 208] width 24 height 13
click at [209, 178] on icon "Fraction" at bounding box center [211, 179] width 9 height 9
click at [249, 147] on span "​" at bounding box center [248, 147] width 5 height 10
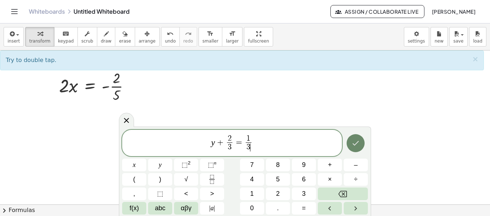
click at [358, 143] on icon "Done" at bounding box center [355, 143] width 9 height 9
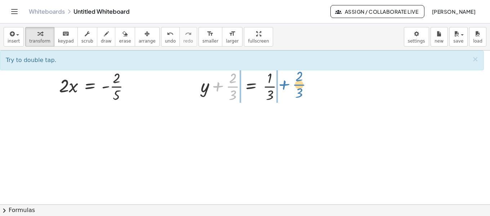
drag, startPoint x: 230, startPoint y: 86, endPoint x: 298, endPoint y: 84, distance: 67.7
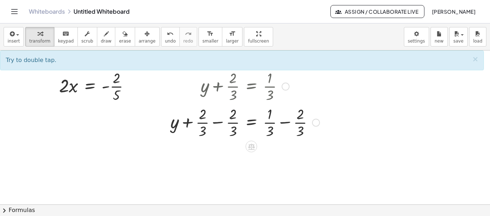
click at [222, 121] on div at bounding box center [245, 122] width 156 height 36
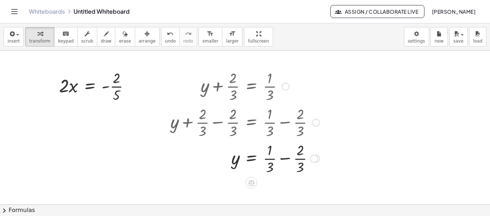
click at [286, 160] on div at bounding box center [245, 158] width 156 height 36
click at [62, 40] on span "keypad" at bounding box center [66, 41] width 16 height 5
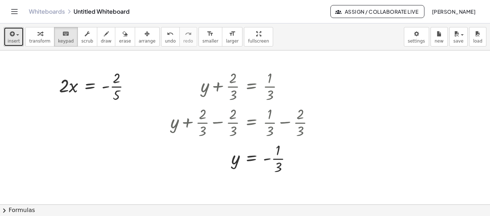
click at [13, 42] on span "insert" at bounding box center [14, 41] width 12 height 5
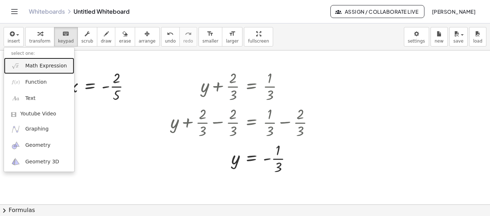
click at [34, 66] on span "Math Expression" at bounding box center [45, 65] width 41 height 7
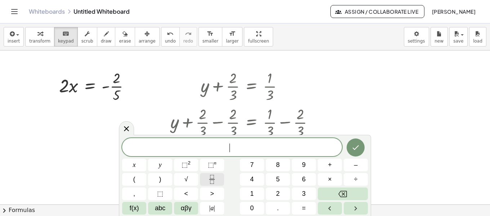
click at [215, 182] on icon "Fraction" at bounding box center [211, 179] width 9 height 9
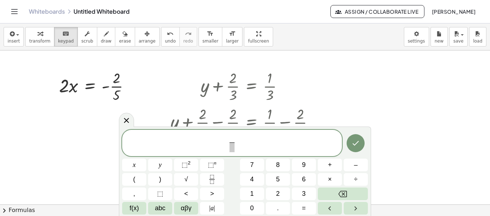
click at [232, 135] on span "​" at bounding box center [231, 139] width 5 height 8
click at [212, 180] on icon "Fraction" at bounding box center [211, 179] width 9 height 9
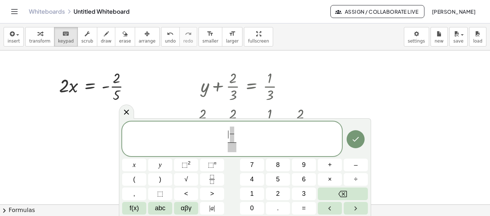
click at [228, 133] on span "​ ​" at bounding box center [232, 134] width 9 height 16
click at [353, 167] on button "–" at bounding box center [356, 164] width 24 height 13
drag, startPoint x: 232, startPoint y: 126, endPoint x: 233, endPoint y: 130, distance: 3.7
click at [232, 127] on span "​" at bounding box center [235, 134] width 8 height 16
click at [234, 130] on span at bounding box center [235, 129] width 5 height 7
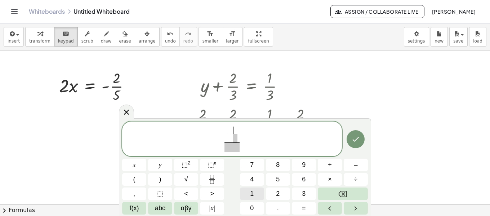
click at [254, 191] on button "1" at bounding box center [252, 193] width 24 height 13
click at [236, 137] on span at bounding box center [235, 138] width 5 height 9
click at [282, 177] on button "5" at bounding box center [278, 179] width 24 height 13
click at [230, 147] on span at bounding box center [231, 147] width 15 height 10
click at [209, 178] on icon "Fraction" at bounding box center [211, 179] width 9 height 9
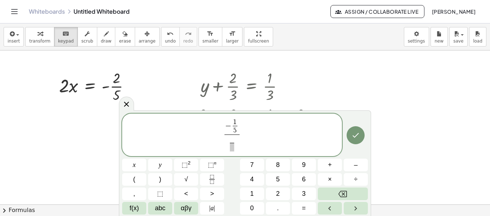
click at [227, 141] on span "​ ​" at bounding box center [231, 143] width 15 height 18
click at [358, 168] on button "–" at bounding box center [356, 164] width 24 height 13
click at [236, 138] on span "​" at bounding box center [235, 138] width 5 height 7
click at [255, 195] on button "1" at bounding box center [252, 193] width 24 height 13
click at [230, 146] on span "−" at bounding box center [228, 143] width 6 height 8
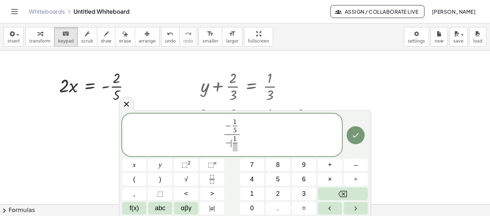
click at [233, 146] on span at bounding box center [235, 147] width 5 height 9
click at [304, 190] on span "3" at bounding box center [304, 194] width 4 height 10
click at [354, 134] on icon "Done" at bounding box center [355, 135] width 9 height 9
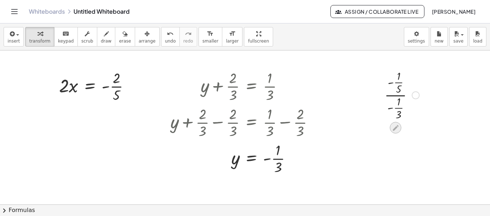
click at [394, 127] on icon at bounding box center [395, 128] width 8 height 8
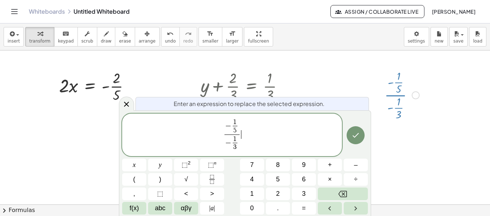
drag, startPoint x: 268, startPoint y: 136, endPoint x: 235, endPoint y: 136, distance: 32.4
click at [267, 136] on span "− 1 5 ​ − 1 3 ​ ​ ​" at bounding box center [232, 135] width 220 height 35
click at [241, 125] on span "− 1 5 ​ − 1 3 ​ ​" at bounding box center [232, 134] width 19 height 33
click at [350, 139] on button "Done" at bounding box center [355, 135] width 18 height 18
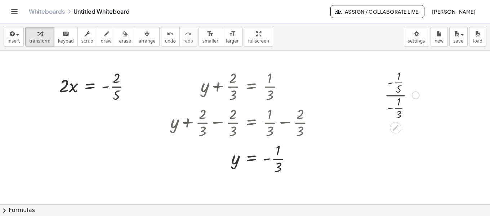
click at [417, 95] on div at bounding box center [416, 95] width 8 height 8
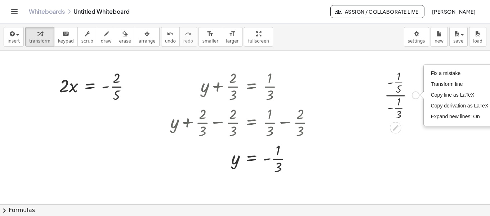
click at [416, 125] on div at bounding box center [245, 204] width 490 height 308
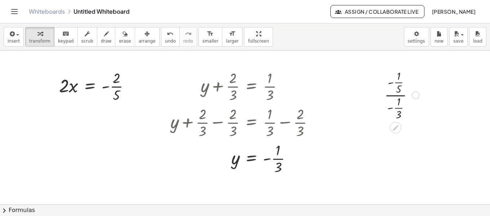
click at [403, 94] on div at bounding box center [402, 94] width 42 height 53
click at [399, 83] on div at bounding box center [402, 94] width 42 height 53
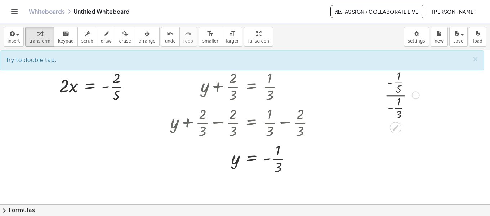
click at [399, 109] on div at bounding box center [402, 94] width 42 height 53
click at [400, 84] on div at bounding box center [402, 94] width 42 height 53
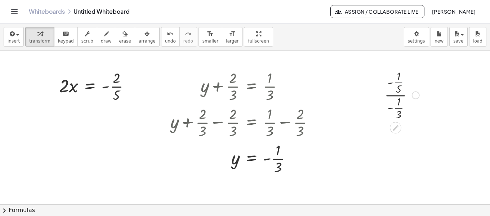
click at [400, 84] on div at bounding box center [402, 94] width 42 height 53
click at [401, 135] on div at bounding box center [401, 143] width 49 height 45
click at [400, 135] on div at bounding box center [401, 143] width 49 height 45
click at [402, 131] on div at bounding box center [401, 143] width 49 height 45
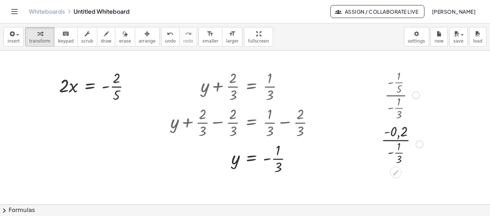
click at [401, 157] on div at bounding box center [401, 143] width 49 height 45
click at [402, 157] on div at bounding box center [401, 143] width 49 height 45
click at [403, 144] on div at bounding box center [402, 143] width 70 height 36
click at [418, 99] on div at bounding box center [402, 94] width 70 height 53
click at [418, 97] on div at bounding box center [416, 95] width 8 height 8
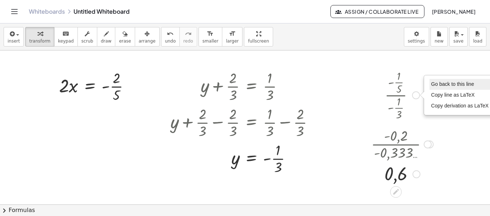
click at [440, 85] on span "Go back to this line" at bounding box center [452, 84] width 43 height 6
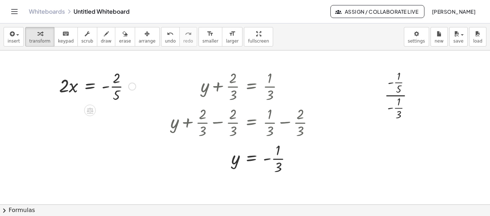
click at [125, 88] on div at bounding box center [97, 86] width 84 height 36
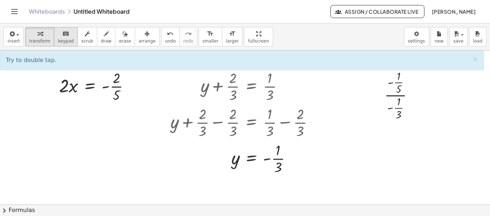
click at [61, 39] on span "keypad" at bounding box center [66, 41] width 16 height 5
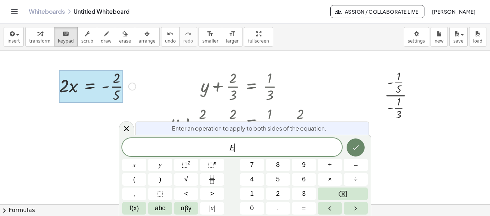
click at [356, 151] on icon "Done" at bounding box center [355, 147] width 9 height 9
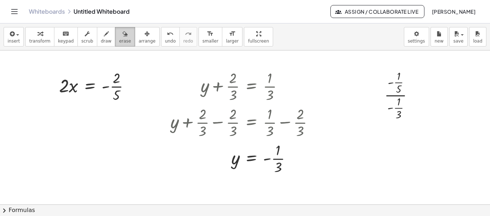
click at [119, 42] on span "erase" at bounding box center [125, 41] width 12 height 5
click at [118, 86] on div at bounding box center [245, 204] width 490 height 308
click at [89, 86] on div at bounding box center [245, 204] width 490 height 308
drag, startPoint x: 66, startPoint y: 86, endPoint x: 133, endPoint y: 70, distance: 69.5
click at [90, 81] on div at bounding box center [245, 204] width 490 height 308
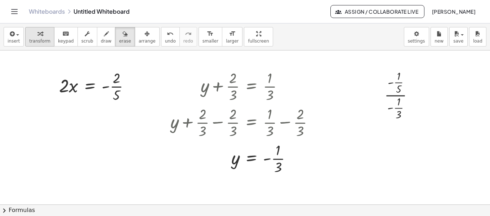
click at [37, 37] on icon "button" at bounding box center [39, 34] width 5 height 9
click at [123, 94] on div at bounding box center [97, 86] width 84 height 36
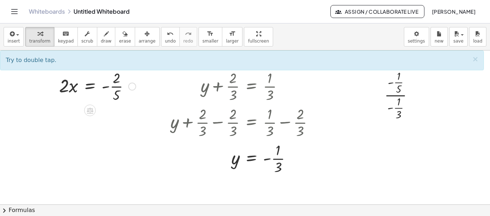
click at [107, 89] on div at bounding box center [97, 86] width 84 height 36
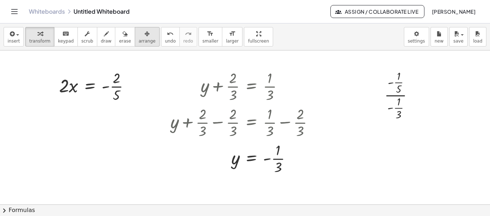
click at [139, 41] on span "arrange" at bounding box center [147, 41] width 17 height 5
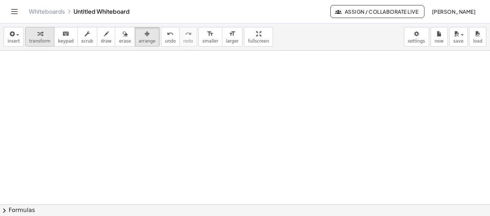
click at [37, 36] on icon "button" at bounding box center [39, 34] width 5 height 9
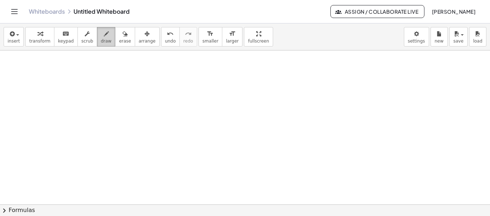
click at [101, 40] on span "draw" at bounding box center [106, 41] width 11 height 5
click at [37, 33] on icon "button" at bounding box center [39, 34] width 5 height 9
click at [104, 37] on icon "button" at bounding box center [106, 34] width 5 height 9
drag, startPoint x: 57, startPoint y: 72, endPoint x: 60, endPoint y: 82, distance: 10.2
click at [60, 82] on div at bounding box center [245, 204] width 490 height 308
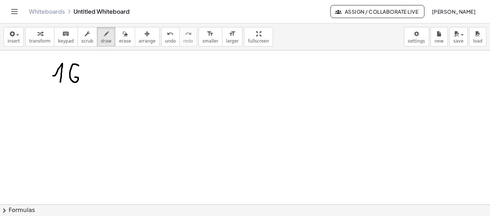
drag, startPoint x: 78, startPoint y: 65, endPoint x: 73, endPoint y: 79, distance: 15.3
click at [73, 79] on div at bounding box center [245, 204] width 490 height 308
click at [81, 82] on div at bounding box center [245, 204] width 490 height 308
click at [115, 38] on button "erase" at bounding box center [125, 36] width 20 height 19
drag, startPoint x: 73, startPoint y: 82, endPoint x: 51, endPoint y: 84, distance: 21.7
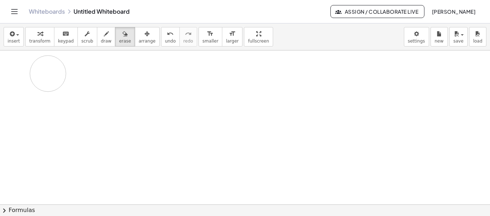
click at [48, 81] on div at bounding box center [245, 204] width 490 height 308
drag, startPoint x: 43, startPoint y: 97, endPoint x: 57, endPoint y: 82, distance: 20.6
click at [57, 82] on div at bounding box center [245, 204] width 490 height 308
click at [101, 39] on span "draw" at bounding box center [106, 41] width 11 height 5
drag, startPoint x: 39, startPoint y: 78, endPoint x: 49, endPoint y: 88, distance: 13.5
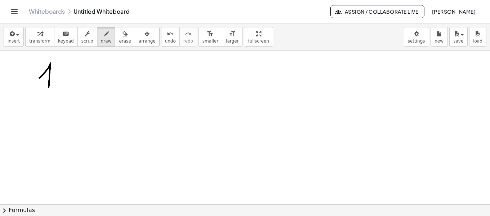
click at [49, 88] on div at bounding box center [245, 204] width 490 height 308
drag, startPoint x: 64, startPoint y: 66, endPoint x: 55, endPoint y: 85, distance: 20.5
click at [55, 85] on div at bounding box center [245, 204] width 490 height 308
click at [73, 86] on div at bounding box center [245, 204] width 490 height 308
drag, startPoint x: 89, startPoint y: 64, endPoint x: 91, endPoint y: 80, distance: 15.6
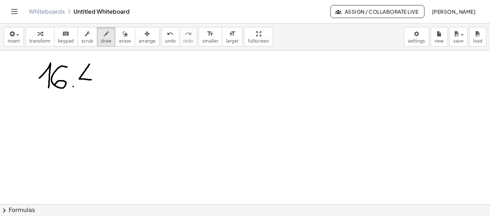
click at [91, 80] on div at bounding box center [245, 204] width 490 height 308
drag, startPoint x: 92, startPoint y: 75, endPoint x: 91, endPoint y: 88, distance: 13.0
click at [91, 88] on div at bounding box center [245, 204] width 490 height 308
drag, startPoint x: 103, startPoint y: 68, endPoint x: 101, endPoint y: 84, distance: 16.0
click at [101, 84] on div at bounding box center [245, 204] width 490 height 308
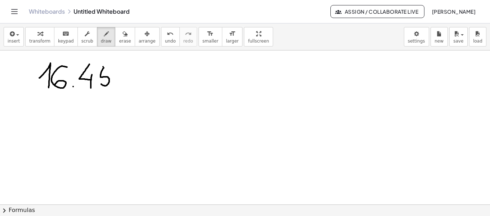
drag, startPoint x: 103, startPoint y: 67, endPoint x: 108, endPoint y: 66, distance: 5.1
click at [108, 66] on div at bounding box center [245, 204] width 490 height 308
click at [72, 75] on div at bounding box center [245, 204] width 490 height 308
drag, startPoint x: 223, startPoint y: 57, endPoint x: 241, endPoint y: 77, distance: 26.8
click at [241, 77] on div at bounding box center [245, 204] width 490 height 308
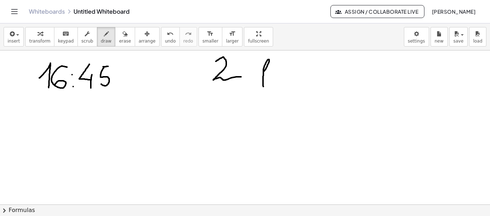
drag, startPoint x: 264, startPoint y: 71, endPoint x: 265, endPoint y: 77, distance: 6.0
click at [264, 86] on div at bounding box center [245, 204] width 490 height 308
click at [265, 77] on div at bounding box center [245, 204] width 490 height 308
drag, startPoint x: 259, startPoint y: 77, endPoint x: 291, endPoint y: 73, distance: 32.3
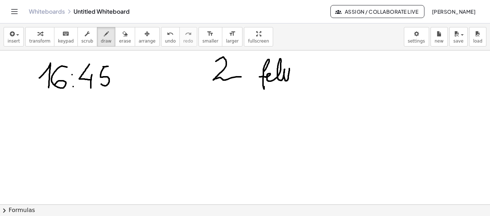
click at [291, 73] on div at bounding box center [245, 204] width 490 height 308
click at [295, 79] on div at bounding box center [245, 204] width 490 height 308
drag, startPoint x: 233, startPoint y: 111, endPoint x: 238, endPoint y: 112, distance: 4.9
click at [235, 121] on div at bounding box center [245, 204] width 490 height 308
drag, startPoint x: 235, startPoint y: 101, endPoint x: 233, endPoint y: 118, distance: 17.8
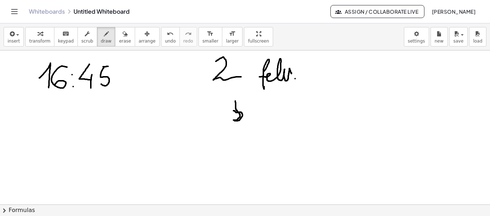
click at [233, 119] on div at bounding box center [245, 204] width 490 height 308
drag, startPoint x: 237, startPoint y: 101, endPoint x: 247, endPoint y: 100, distance: 10.1
click at [247, 100] on div at bounding box center [245, 204] width 490 height 308
drag, startPoint x: 246, startPoint y: 110, endPoint x: 261, endPoint y: 112, distance: 15.6
click at [252, 106] on div at bounding box center [245, 204] width 490 height 308
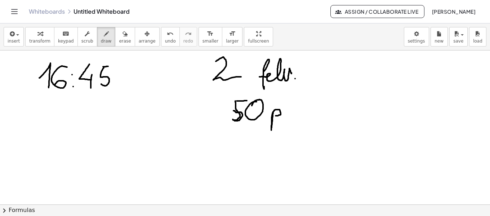
drag, startPoint x: 273, startPoint y: 112, endPoint x: 276, endPoint y: 116, distance: 4.7
click at [276, 116] on div at bounding box center [245, 204] width 490 height 308
drag, startPoint x: 375, startPoint y: 82, endPoint x: 379, endPoint y: 95, distance: 13.2
click at [379, 95] on div at bounding box center [245, 204] width 490 height 308
drag, startPoint x: 397, startPoint y: 85, endPoint x: 395, endPoint y: 88, distance: 3.9
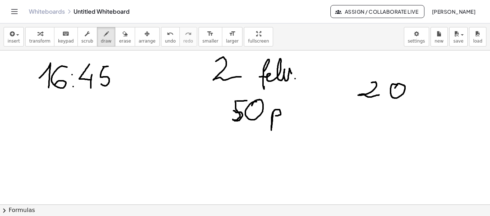
click at [395, 88] on div at bounding box center [245, 204] width 490 height 308
click at [411, 93] on div at bounding box center [245, 204] width 490 height 308
drag, startPoint x: 41, startPoint y: 158, endPoint x: 46, endPoint y: 164, distance: 7.4
click at [46, 164] on div at bounding box center [245, 204] width 490 height 308
drag, startPoint x: 65, startPoint y: 142, endPoint x: 68, endPoint y: 139, distance: 4.3
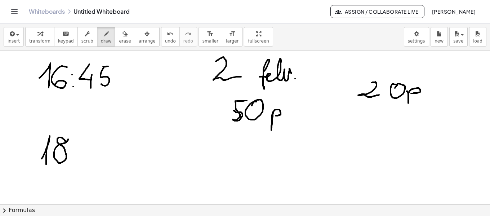
click at [68, 139] on div at bounding box center [245, 204] width 490 height 308
drag, startPoint x: 78, startPoint y: 145, endPoint x: 77, endPoint y: 149, distance: 3.8
click at [78, 145] on div at bounding box center [245, 204] width 490 height 308
click at [76, 153] on div at bounding box center [245, 204] width 490 height 308
drag, startPoint x: 93, startPoint y: 144, endPoint x: 102, endPoint y: 157, distance: 16.3
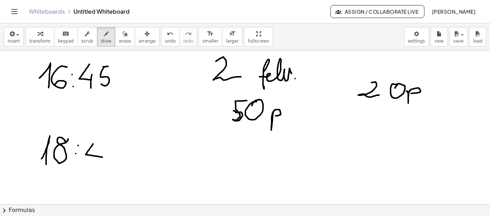
click at [102, 157] on div at bounding box center [245, 204] width 490 height 308
drag, startPoint x: 100, startPoint y: 153, endPoint x: 106, endPoint y: 148, distance: 7.2
click at [98, 162] on div at bounding box center [245, 204] width 490 height 308
drag, startPoint x: 108, startPoint y: 142, endPoint x: 107, endPoint y: 163, distance: 20.9
click at [107, 163] on div at bounding box center [245, 204] width 490 height 308
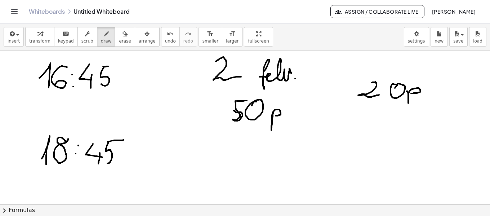
drag, startPoint x: 108, startPoint y: 142, endPoint x: 124, endPoint y: 140, distance: 15.9
click at [124, 140] on div at bounding box center [245, 204] width 490 height 308
click at [119, 39] on span "erase" at bounding box center [125, 41] width 12 height 5
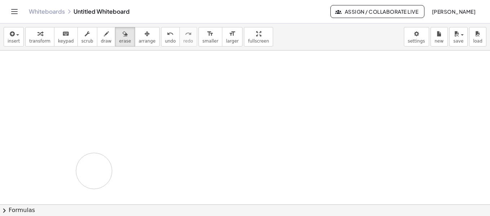
drag, startPoint x: 264, startPoint y: 100, endPoint x: 82, endPoint y: 153, distance: 189.4
click at [59, 173] on div at bounding box center [245, 204] width 490 height 308
drag, startPoint x: 44, startPoint y: 77, endPoint x: 58, endPoint y: 71, distance: 15.3
click at [58, 71] on div at bounding box center [245, 204] width 490 height 308
click at [104, 36] on icon "button" at bounding box center [106, 34] width 5 height 9
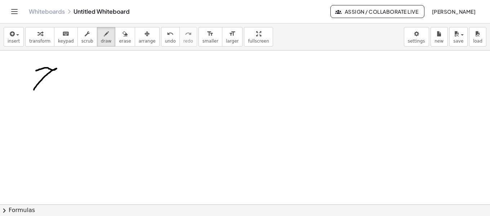
drag, startPoint x: 36, startPoint y: 71, endPoint x: 32, endPoint y: 94, distance: 23.7
click at [30, 98] on div at bounding box center [245, 204] width 490 height 308
drag, startPoint x: 31, startPoint y: 86, endPoint x: 48, endPoint y: 86, distance: 16.6
click at [48, 86] on div at bounding box center [245, 204] width 490 height 308
drag, startPoint x: 66, startPoint y: 79, endPoint x: 64, endPoint y: 85, distance: 5.6
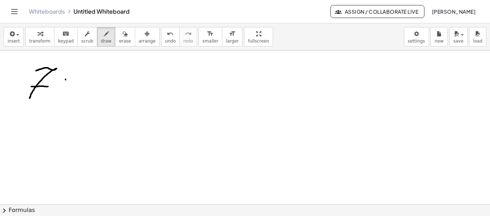
click at [65, 80] on div at bounding box center [245, 204] width 490 height 308
click at [64, 85] on div at bounding box center [245, 204] width 490 height 308
drag, startPoint x: 79, startPoint y: 75, endPoint x: 77, endPoint y: 96, distance: 21.0
click at [77, 96] on div at bounding box center [245, 204] width 490 height 308
drag, startPoint x: 100, startPoint y: 73, endPoint x: 97, endPoint y: 81, distance: 8.2
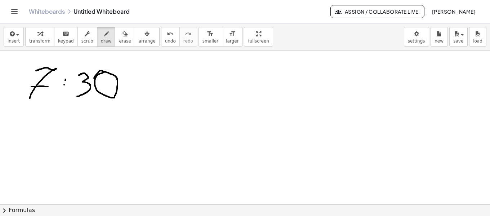
click at [94, 79] on div at bounding box center [245, 204] width 490 height 308
drag, startPoint x: 143, startPoint y: 83, endPoint x: 156, endPoint y: 82, distance: 13.0
click at [156, 82] on div at bounding box center [245, 204] width 490 height 308
drag, startPoint x: 192, startPoint y: 73, endPoint x: 210, endPoint y: 91, distance: 25.5
click at [201, 95] on div at bounding box center [245, 204] width 490 height 308
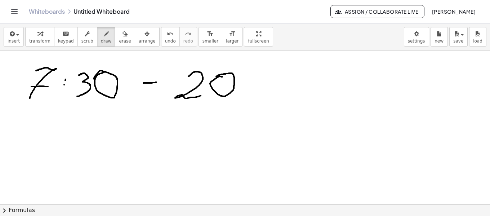
drag, startPoint x: 222, startPoint y: 77, endPoint x: 218, endPoint y: 89, distance: 13.1
click at [217, 89] on div at bounding box center [245, 204] width 490 height 308
click at [241, 94] on div at bounding box center [245, 204] width 490 height 308
click at [242, 83] on div at bounding box center [245, 204] width 490 height 308
drag, startPoint x: 254, startPoint y: 90, endPoint x: 268, endPoint y: 91, distance: 13.4
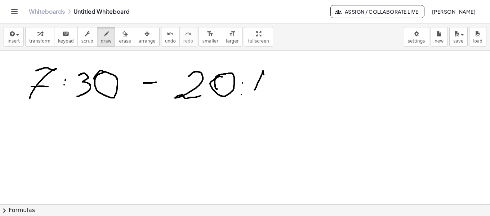
click at [266, 95] on div at bounding box center [245, 204] width 490 height 308
drag, startPoint x: 275, startPoint y: 73, endPoint x: 276, endPoint y: 93, distance: 19.5
click at [276, 93] on div at bounding box center [245, 204] width 490 height 308
drag, startPoint x: 276, startPoint y: 74, endPoint x: 291, endPoint y: 75, distance: 14.8
click at [291, 75] on div at bounding box center [245, 204] width 490 height 308
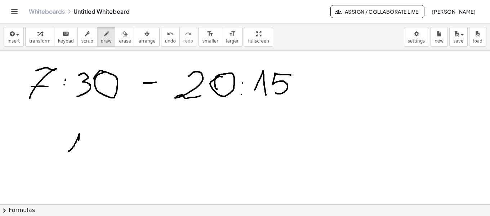
drag, startPoint x: 68, startPoint y: 151, endPoint x: 76, endPoint y: 162, distance: 13.3
click at [75, 164] on div at bounding box center [245, 204] width 490 height 308
drag, startPoint x: 91, startPoint y: 136, endPoint x: 107, endPoint y: 157, distance: 26.2
click at [107, 157] on div at bounding box center [245, 204] width 490 height 308
drag, startPoint x: 131, startPoint y: 129, endPoint x: 125, endPoint y: 144, distance: 16.1
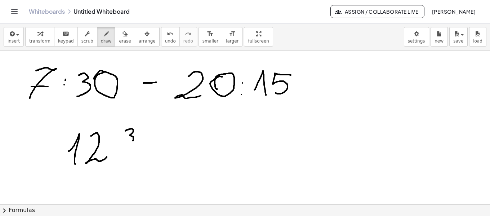
click at [125, 143] on div at bounding box center [245, 204] width 490 height 308
drag, startPoint x: 118, startPoint y: 148, endPoint x: 139, endPoint y: 151, distance: 20.4
click at [144, 148] on div at bounding box center [245, 204] width 490 height 308
drag, startPoint x: 127, startPoint y: 153, endPoint x: 134, endPoint y: 160, distance: 9.2
click at [134, 160] on div at bounding box center [245, 204] width 490 height 308
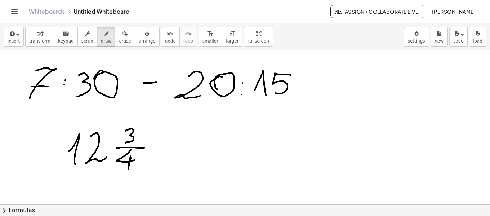
drag, startPoint x: 131, startPoint y: 158, endPoint x: 128, endPoint y: 166, distance: 8.8
click at [128, 166] on div at bounding box center [245, 204] width 490 height 308
click at [187, 148] on div at bounding box center [245, 204] width 490 height 308
drag, startPoint x: 175, startPoint y: 155, endPoint x: 184, endPoint y: 155, distance: 9.0
click at [184, 155] on div at bounding box center [245, 204] width 490 height 308
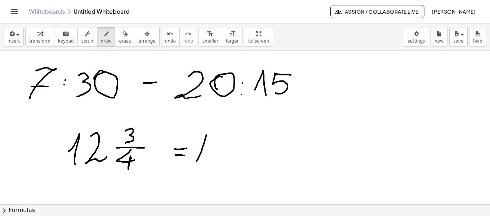
drag, startPoint x: 205, startPoint y: 141, endPoint x: 204, endPoint y: 160, distance: 18.4
click at [204, 160] on div at bounding box center [245, 204] width 490 height 308
drag, startPoint x: 217, startPoint y: 140, endPoint x: 221, endPoint y: 159, distance: 18.7
click at [221, 159] on div at bounding box center [245, 204] width 490 height 308
drag, startPoint x: 233, startPoint y: 159, endPoint x: 228, endPoint y: 170, distance: 11.9
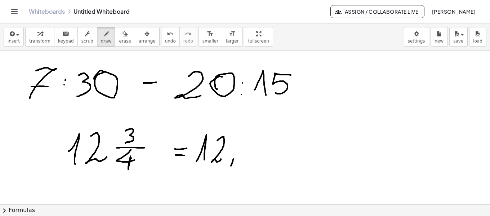
click at [228, 170] on div at bounding box center [245, 204] width 490 height 308
drag, startPoint x: 243, startPoint y: 141, endPoint x: 247, endPoint y: 153, distance: 13.0
click at [246, 164] on div at bounding box center [245, 204] width 490 height 308
drag, startPoint x: 248, startPoint y: 153, endPoint x: 255, endPoint y: 152, distance: 6.9
click at [255, 152] on div at bounding box center [245, 204] width 490 height 308
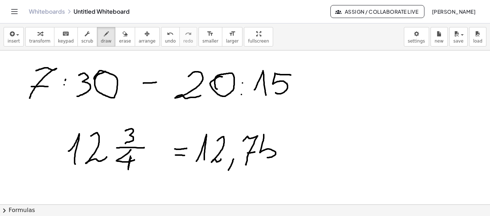
drag, startPoint x: 264, startPoint y: 134, endPoint x: 261, endPoint y: 150, distance: 15.8
click at [257, 156] on div at bounding box center [245, 204] width 490 height 308
drag, startPoint x: 267, startPoint y: 135, endPoint x: 275, endPoint y: 134, distance: 8.1
click at [275, 134] on div at bounding box center [245, 204] width 490 height 308
drag, startPoint x: 300, startPoint y: 154, endPoint x: 333, endPoint y: 151, distance: 33.0
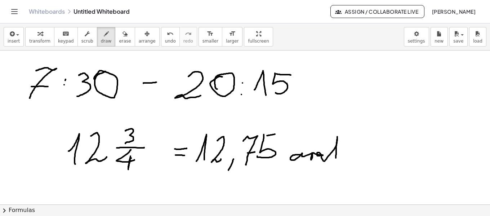
click at [336, 158] on div at bounding box center [245, 204] width 490 height 308
drag, startPoint x: 332, startPoint y: 150, endPoint x: 337, endPoint y: 150, distance: 5.8
click at [337, 150] on div at bounding box center [245, 204] width 490 height 308
drag, startPoint x: 322, startPoint y: 142, endPoint x: 322, endPoint y: 150, distance: 8.6
click at [322, 150] on div at bounding box center [245, 204] width 490 height 308
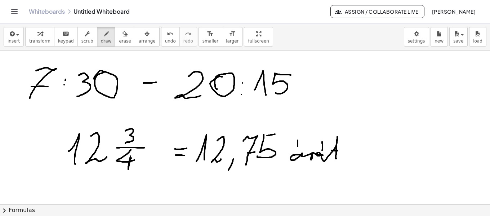
drag, startPoint x: 297, startPoint y: 140, endPoint x: 297, endPoint y: 152, distance: 11.5
click at [297, 152] on div at bounding box center [245, 204] width 490 height 308
click at [122, 34] on icon "button" at bounding box center [124, 34] width 5 height 9
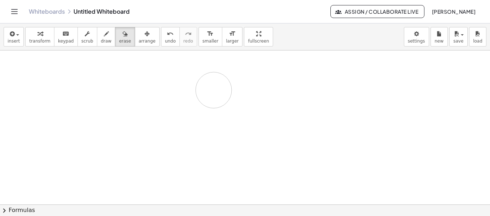
drag, startPoint x: 294, startPoint y: 143, endPoint x: 122, endPoint y: 80, distance: 183.7
click at [128, 87] on div at bounding box center [245, 204] width 490 height 308
click at [104, 36] on icon "button" at bounding box center [106, 34] width 5 height 9
drag, startPoint x: 73, startPoint y: 79, endPoint x: 86, endPoint y: 79, distance: 13.0
click at [86, 79] on div at bounding box center [245, 204] width 490 height 308
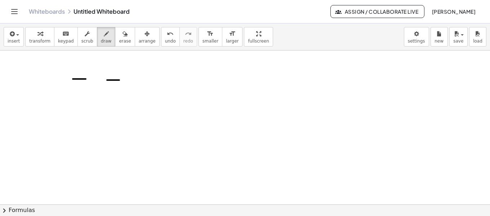
drag, startPoint x: 107, startPoint y: 80, endPoint x: 120, endPoint y: 80, distance: 13.0
click at [120, 80] on div at bounding box center [245, 204] width 490 height 308
drag, startPoint x: 143, startPoint y: 81, endPoint x: 158, endPoint y: 81, distance: 14.4
click at [158, 81] on div at bounding box center [245, 204] width 490 height 308
drag, startPoint x: 179, startPoint y: 82, endPoint x: 186, endPoint y: 82, distance: 7.6
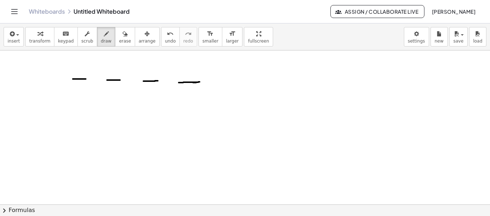
click at [186, 82] on div at bounding box center [245, 204] width 490 height 308
drag, startPoint x: 77, startPoint y: 90, endPoint x: 85, endPoint y: 100, distance: 11.8
click at [85, 100] on div at bounding box center [245, 204] width 490 height 308
drag, startPoint x: 79, startPoint y: 110, endPoint x: 85, endPoint y: 118, distance: 10.3
click at [86, 119] on div at bounding box center [245, 204] width 490 height 308
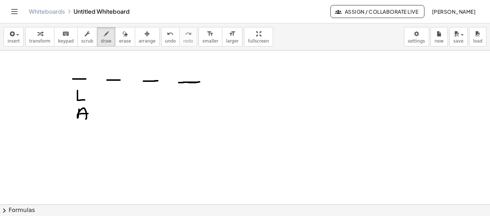
click at [88, 113] on div at bounding box center [245, 204] width 490 height 308
drag, startPoint x: 111, startPoint y: 93, endPoint x: 118, endPoint y: 103, distance: 12.1
click at [118, 103] on div at bounding box center [245, 204] width 490 height 308
click at [117, 116] on div at bounding box center [245, 204] width 490 height 308
drag, startPoint x: 111, startPoint y: 113, endPoint x: 118, endPoint y: 113, distance: 6.9
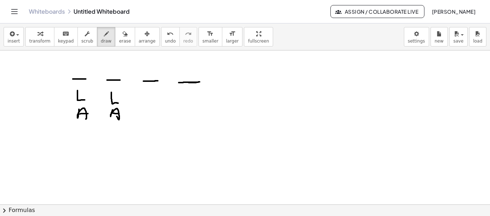
click at [118, 113] on div at bounding box center [245, 204] width 490 height 308
drag, startPoint x: 151, startPoint y: 92, endPoint x: 155, endPoint y: 105, distance: 13.1
click at [155, 105] on div at bounding box center [245, 204] width 490 height 308
drag, startPoint x: 151, startPoint y: 117, endPoint x: 154, endPoint y: 115, distance: 3.8
click at [157, 118] on div at bounding box center [245, 204] width 490 height 308
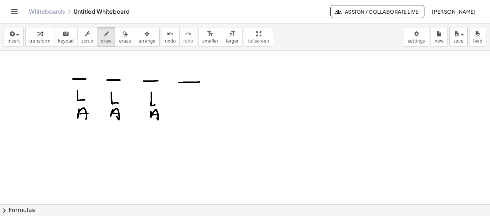
drag, startPoint x: 152, startPoint y: 114, endPoint x: 158, endPoint y: 115, distance: 5.8
click at [158, 115] on div at bounding box center [245, 204] width 490 height 308
drag, startPoint x: 112, startPoint y: 127, endPoint x: 113, endPoint y: 139, distance: 11.5
click at [113, 139] on div at bounding box center [245, 204] width 490 height 308
drag, startPoint x: 115, startPoint y: 133, endPoint x: 124, endPoint y: 129, distance: 9.7
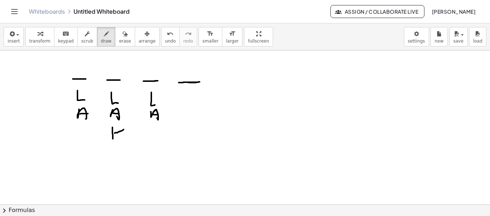
click at [124, 129] on div at bounding box center [245, 204] width 490 height 308
click at [121, 138] on div at bounding box center [245, 204] width 490 height 308
drag, startPoint x: 115, startPoint y: 151, endPoint x: 123, endPoint y: 142, distance: 11.7
click at [123, 142] on div at bounding box center [245, 204] width 490 height 308
drag, startPoint x: 149, startPoint y: 128, endPoint x: 152, endPoint y: 136, distance: 8.1
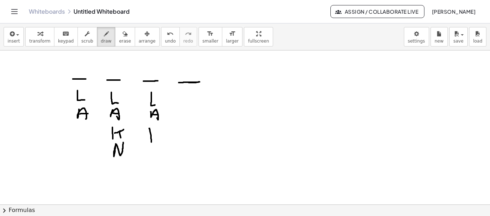
click at [151, 139] on div at bounding box center [245, 204] width 490 height 308
drag, startPoint x: 152, startPoint y: 136, endPoint x: 160, endPoint y: 131, distance: 8.9
click at [161, 129] on div at bounding box center [245, 204] width 490 height 308
drag, startPoint x: 157, startPoint y: 134, endPoint x: 159, endPoint y: 148, distance: 14.2
click at [160, 147] on div at bounding box center [245, 204] width 490 height 308
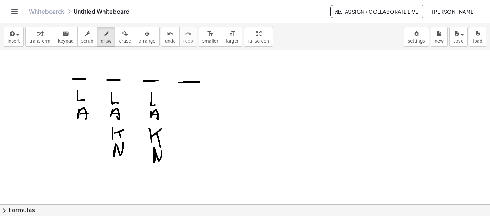
drag, startPoint x: 154, startPoint y: 162, endPoint x: 161, endPoint y: 151, distance: 12.8
click at [161, 151] on div at bounding box center [245, 204] width 490 height 308
drag, startPoint x: 185, startPoint y: 133, endPoint x: 188, endPoint y: 144, distance: 11.4
click at [188, 144] on div at bounding box center [245, 204] width 490 height 308
drag, startPoint x: 188, startPoint y: 139, endPoint x: 196, endPoint y: 137, distance: 8.6
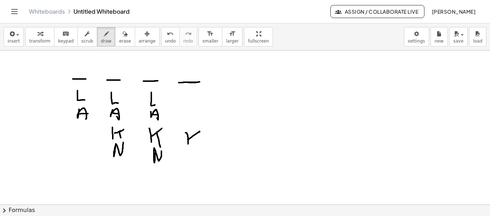
click at [199, 133] on div at bounding box center [245, 204] width 490 height 308
drag, startPoint x: 196, startPoint y: 137, endPoint x: 200, endPoint y: 147, distance: 10.8
click at [201, 147] on div at bounding box center [245, 204] width 490 height 308
drag, startPoint x: 191, startPoint y: 154, endPoint x: 200, endPoint y: 163, distance: 12.2
click at [200, 163] on div at bounding box center [245, 204] width 490 height 308
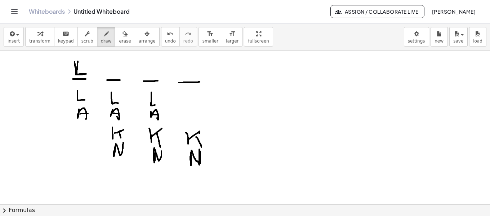
click at [76, 61] on div at bounding box center [245, 204] width 490 height 308
drag, startPoint x: 76, startPoint y: 61, endPoint x: 76, endPoint y: 71, distance: 10.4
click at [76, 71] on div at bounding box center [245, 204] width 490 height 308
drag, startPoint x: 184, startPoint y: 62, endPoint x: 192, endPoint y: 64, distance: 8.2
click at [192, 64] on div at bounding box center [245, 204] width 490 height 308
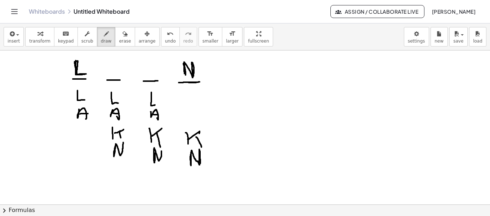
click at [184, 63] on div at bounding box center [245, 204] width 490 height 308
drag, startPoint x: 111, startPoint y: 53, endPoint x: 111, endPoint y: 59, distance: 5.4
click at [111, 59] on div at bounding box center [245, 204] width 490 height 308
drag, startPoint x: 111, startPoint y: 57, endPoint x: 116, endPoint y: 54, distance: 6.2
click at [116, 54] on div at bounding box center [245, 204] width 490 height 308
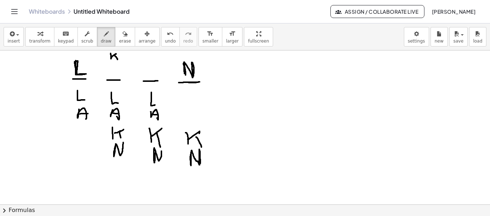
click at [117, 59] on div at bounding box center [245, 204] width 490 height 308
drag, startPoint x: 148, startPoint y: 55, endPoint x: 152, endPoint y: 60, distance: 6.4
click at [153, 61] on div at bounding box center [245, 204] width 490 height 308
drag, startPoint x: 149, startPoint y: 58, endPoint x: 154, endPoint y: 57, distance: 5.1
click at [154, 57] on div at bounding box center [245, 204] width 490 height 308
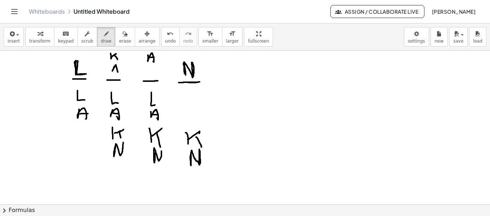
click at [118, 72] on div at bounding box center [245, 204] width 490 height 308
drag, startPoint x: 115, startPoint y: 70, endPoint x: 120, endPoint y: 68, distance: 5.2
click at [120, 68] on div at bounding box center [245, 204] width 490 height 308
click at [151, 77] on div at bounding box center [245, 204] width 490 height 308
click at [157, 68] on div at bounding box center [245, 204] width 490 height 308
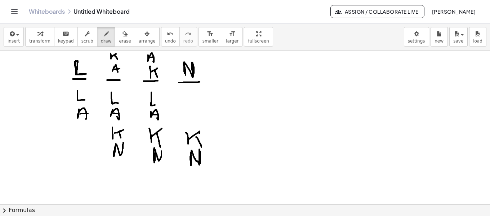
drag, startPoint x: 154, startPoint y: 71, endPoint x: 156, endPoint y: 77, distance: 5.9
click at [157, 77] on div at bounding box center [245, 204] width 490 height 308
click at [119, 35] on div "button" at bounding box center [125, 33] width 12 height 9
drag, startPoint x: 154, startPoint y: 58, endPoint x: 141, endPoint y: 56, distance: 13.2
click at [148, 59] on div at bounding box center [245, 204] width 490 height 308
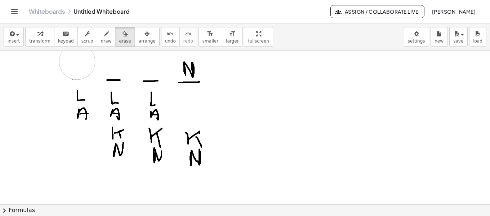
drag, startPoint x: 96, startPoint y: 62, endPoint x: 77, endPoint y: 62, distance: 19.1
click at [77, 62] on div at bounding box center [245, 204] width 490 height 308
click at [104, 37] on icon "button" at bounding box center [106, 34] width 5 height 9
drag, startPoint x: 74, startPoint y: 81, endPoint x: 90, endPoint y: 79, distance: 16.6
click at [90, 79] on div at bounding box center [245, 204] width 490 height 308
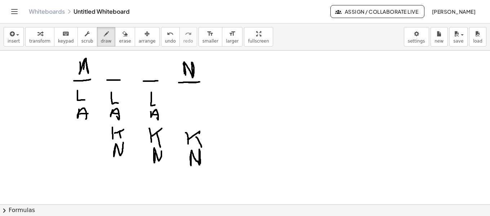
drag, startPoint x: 80, startPoint y: 62, endPoint x: 83, endPoint y: 74, distance: 12.3
click at [83, 74] on div at bounding box center [245, 204] width 490 height 308
drag, startPoint x: 82, startPoint y: 68, endPoint x: 89, endPoint y: 67, distance: 7.2
click at [89, 67] on div at bounding box center [245, 204] width 490 height 308
drag, startPoint x: 84, startPoint y: 60, endPoint x: 80, endPoint y: 73, distance: 13.9
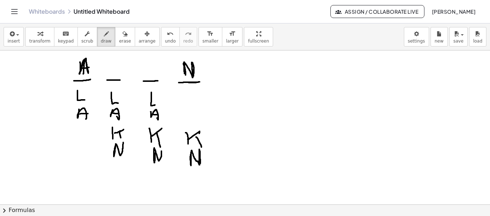
click at [80, 73] on div at bounding box center [245, 204] width 490 height 308
drag, startPoint x: 85, startPoint y: 57, endPoint x: 91, endPoint y: 71, distance: 15.0
click at [91, 71] on div at bounding box center [245, 204] width 490 height 308
drag, startPoint x: 87, startPoint y: 58, endPoint x: 89, endPoint y: 72, distance: 13.4
click at [89, 72] on div at bounding box center [245, 204] width 490 height 308
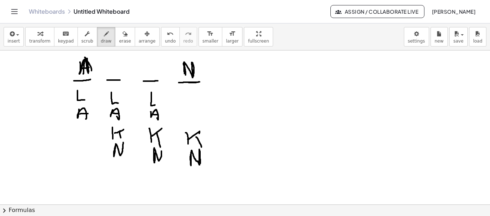
drag, startPoint x: 82, startPoint y: 68, endPoint x: 87, endPoint y: 68, distance: 4.7
click at [87, 68] on div at bounding box center [245, 204] width 490 height 308
drag, startPoint x: 112, startPoint y: 53, endPoint x: 115, endPoint y: 62, distance: 8.7
click at [115, 62] on div at bounding box center [245, 204] width 490 height 308
drag, startPoint x: 117, startPoint y: 57, endPoint x: 122, endPoint y: 51, distance: 7.4
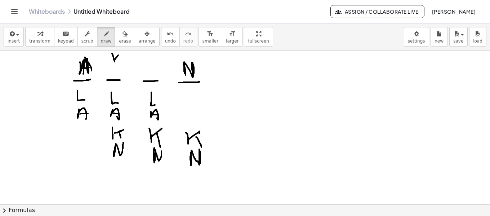
click at [122, 51] on div at bounding box center [245, 204] width 490 height 308
drag, startPoint x: 119, startPoint y: 56, endPoint x: 125, endPoint y: 64, distance: 10.0
click at [126, 64] on div at bounding box center [245, 204] width 490 height 308
drag, startPoint x: 148, startPoint y: 53, endPoint x: 156, endPoint y: 62, distance: 11.7
click at [156, 62] on div at bounding box center [245, 204] width 490 height 308
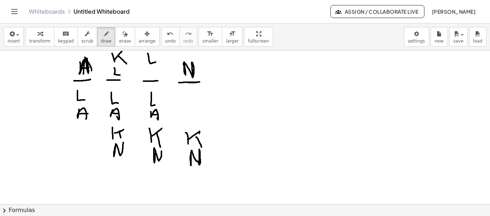
drag, startPoint x: 114, startPoint y: 68, endPoint x: 120, endPoint y: 75, distance: 9.5
click at [120, 75] on div at bounding box center [245, 204] width 490 height 308
drag, startPoint x: 151, startPoint y: 67, endPoint x: 151, endPoint y: 77, distance: 10.1
click at [151, 77] on div at bounding box center [245, 204] width 490 height 308
drag, startPoint x: 150, startPoint y: 73, endPoint x: 158, endPoint y: 70, distance: 8.4
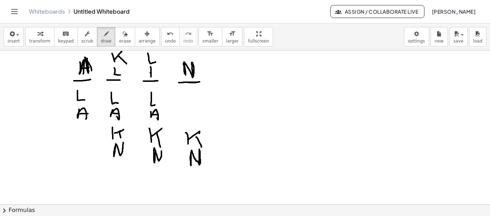
click at [158, 70] on div at bounding box center [245, 204] width 490 height 308
drag, startPoint x: 157, startPoint y: 72, endPoint x: 160, endPoint y: 76, distance: 5.2
click at [160, 76] on div at bounding box center [245, 204] width 490 height 308
click at [122, 35] on icon "button" at bounding box center [124, 34] width 5 height 9
drag, startPoint x: 157, startPoint y: 62, endPoint x: 137, endPoint y: 59, distance: 20.5
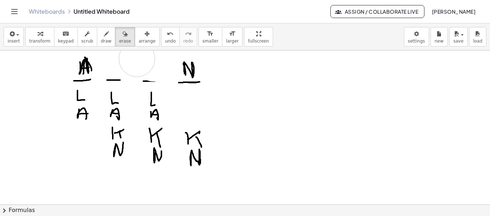
click at [137, 59] on div at bounding box center [245, 204] width 490 height 308
click at [97, 36] on button "draw" at bounding box center [106, 36] width 19 height 19
drag, startPoint x: 145, startPoint y: 80, endPoint x: 160, endPoint y: 81, distance: 14.4
click at [160, 81] on div at bounding box center [245, 204] width 490 height 308
drag, startPoint x: 113, startPoint y: 36, endPoint x: 162, endPoint y: 46, distance: 50.8
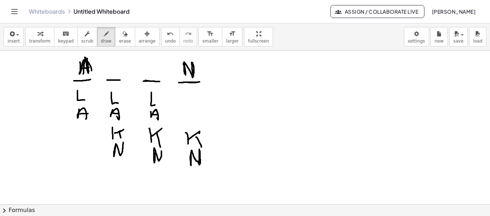
click at [122, 36] on icon "button" at bounding box center [124, 34] width 5 height 9
drag, startPoint x: 184, startPoint y: 64, endPoint x: 191, endPoint y: 59, distance: 7.7
click at [189, 60] on div at bounding box center [245, 204] width 490 height 308
click at [104, 36] on icon "button" at bounding box center [106, 34] width 5 height 9
drag, startPoint x: 184, startPoint y: 57, endPoint x: 184, endPoint y: 76, distance: 18.7
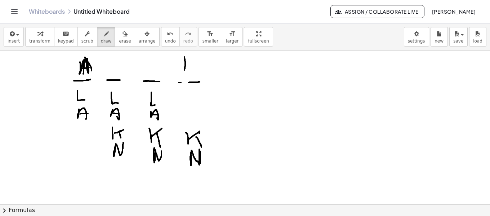
click at [184, 76] on div at bounding box center [245, 204] width 490 height 308
drag, startPoint x: 186, startPoint y: 68, endPoint x: 195, endPoint y: 59, distance: 12.2
click at [195, 59] on div at bounding box center [245, 204] width 490 height 308
drag, startPoint x: 192, startPoint y: 63, endPoint x: 195, endPoint y: 78, distance: 15.5
click at [195, 78] on div at bounding box center [245, 204] width 490 height 308
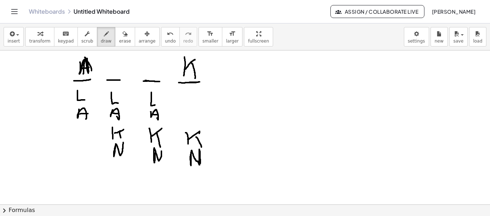
drag, startPoint x: 183, startPoint y: 83, endPoint x: 192, endPoint y: 82, distance: 9.0
click at [192, 82] on div at bounding box center [245, 204] width 490 height 308
drag, startPoint x: 113, startPoint y: 53, endPoint x: 121, endPoint y: 62, distance: 12.5
click at [121, 62] on div at bounding box center [245, 204] width 490 height 308
drag, startPoint x: 147, startPoint y: 54, endPoint x: 156, endPoint y: 55, distance: 8.7
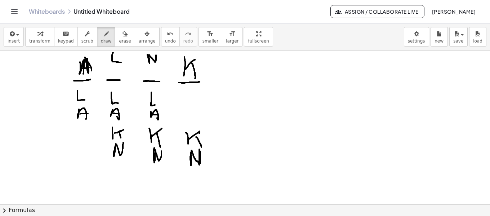
click at [156, 55] on div at bounding box center [245, 204] width 490 height 308
drag, startPoint x: 115, startPoint y: 70, endPoint x: 124, endPoint y: 68, distance: 8.6
click at [124, 68] on div at bounding box center [245, 204] width 490 height 308
drag, startPoint x: 148, startPoint y: 70, endPoint x: 156, endPoint y: 77, distance: 10.7
click at [156, 77] on div at bounding box center [245, 204] width 490 height 308
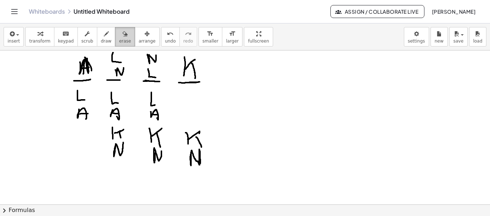
click at [122, 32] on icon "button" at bounding box center [124, 34] width 5 height 9
drag, startPoint x: 151, startPoint y: 58, endPoint x: 75, endPoint y: 59, distance: 76.7
click at [76, 59] on div at bounding box center [245, 204] width 490 height 308
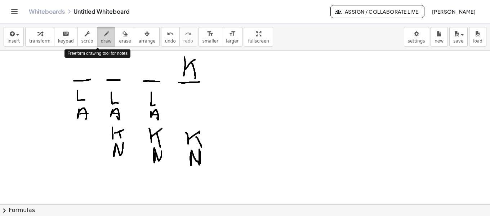
click at [101, 35] on div "button" at bounding box center [106, 33] width 11 height 9
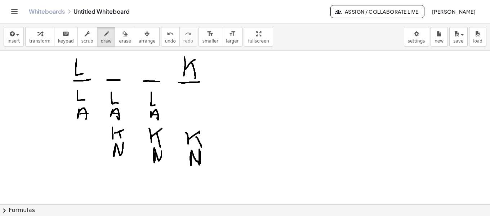
drag, startPoint x: 76, startPoint y: 59, endPoint x: 83, endPoint y: 73, distance: 15.8
click at [83, 73] on div at bounding box center [245, 204] width 490 height 308
drag, startPoint x: 112, startPoint y: 53, endPoint x: 118, endPoint y: 63, distance: 11.0
click at [118, 63] on div at bounding box center [245, 204] width 490 height 308
drag, startPoint x: 110, startPoint y: 59, endPoint x: 116, endPoint y: 58, distance: 5.4
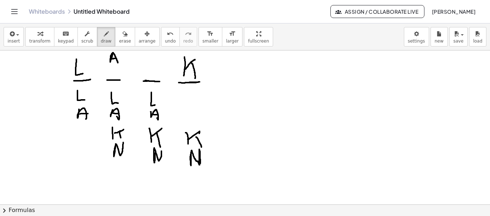
click at [116, 58] on div at bounding box center [245, 204] width 490 height 308
drag, startPoint x: 147, startPoint y: 55, endPoint x: 154, endPoint y: 54, distance: 7.2
click at [154, 54] on div at bounding box center [245, 204] width 490 height 308
drag, startPoint x: 112, startPoint y: 68, endPoint x: 119, endPoint y: 71, distance: 8.2
click at [119, 71] on div at bounding box center [245, 204] width 490 height 308
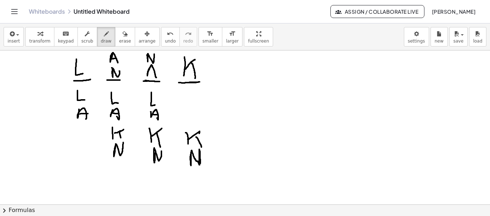
drag, startPoint x: 151, startPoint y: 66, endPoint x: 150, endPoint y: 73, distance: 6.5
click at [156, 77] on div at bounding box center [245, 204] width 490 height 308
click at [152, 72] on div at bounding box center [245, 204] width 490 height 308
click at [122, 36] on icon "button" at bounding box center [124, 34] width 5 height 9
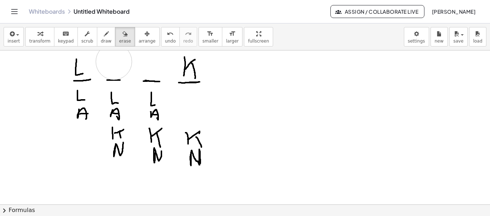
drag, startPoint x: 153, startPoint y: 62, endPoint x: 114, endPoint y: 62, distance: 38.9
click at [114, 62] on div at bounding box center [245, 204] width 490 height 308
drag, startPoint x: 222, startPoint y: 58, endPoint x: 101, endPoint y: 62, distance: 121.4
click at [77, 59] on div at bounding box center [245, 204] width 490 height 308
drag, startPoint x: 200, startPoint y: 79, endPoint x: 185, endPoint y: 108, distance: 32.4
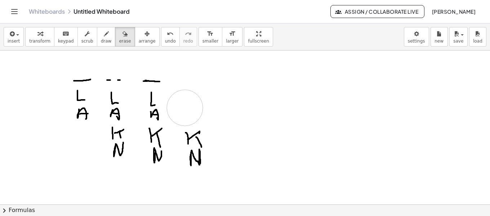
click at [185, 108] on div at bounding box center [245, 204] width 490 height 308
drag, startPoint x: 180, startPoint y: 84, endPoint x: 195, endPoint y: 82, distance: 15.3
click at [197, 83] on div at bounding box center [245, 204] width 490 height 308
drag, startPoint x: 97, startPoint y: 35, endPoint x: 106, endPoint y: 43, distance: 11.8
click at [104, 35] on icon "button" at bounding box center [106, 34] width 5 height 9
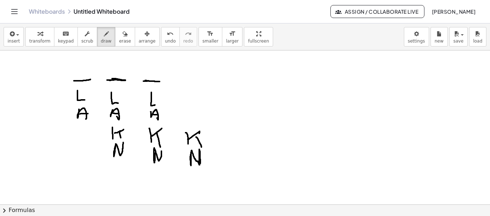
click at [112, 79] on div at bounding box center [245, 204] width 490 height 308
drag, startPoint x: 182, startPoint y: 82, endPoint x: 179, endPoint y: 78, distance: 4.9
click at [178, 81] on div at bounding box center [245, 204] width 490 height 308
click at [122, 37] on button "erase" at bounding box center [125, 36] width 20 height 19
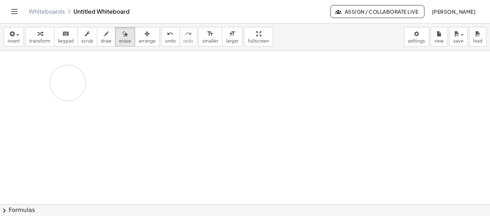
drag, startPoint x: 214, startPoint y: 148, endPoint x: 108, endPoint y: 82, distance: 124.4
click at [155, 87] on div at bounding box center [245, 204] width 490 height 308
click at [122, 38] on icon "button" at bounding box center [124, 34] width 5 height 9
click at [275, 37] on div "insert select one: Math Expression Function Text Youtube Video Graphing Geometr…" at bounding box center [245, 36] width 490 height 27
